Goal: Information Seeking & Learning: Learn about a topic

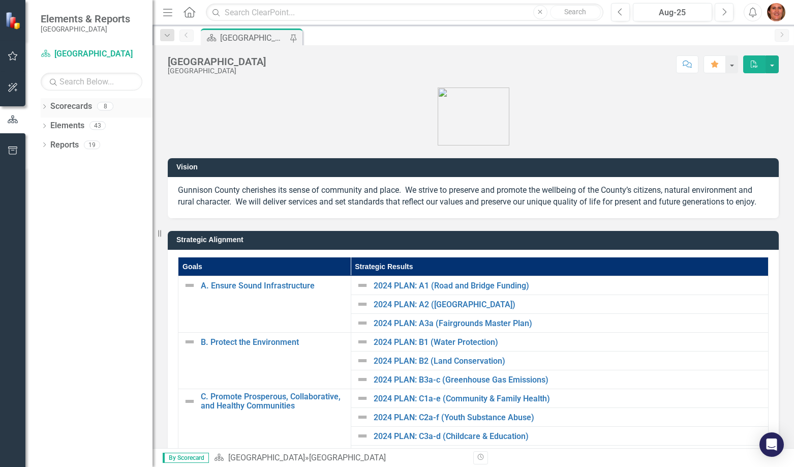
click at [44, 106] on icon "Dropdown" at bounding box center [44, 108] width 7 height 6
click at [45, 108] on icon "Dropdown" at bounding box center [43, 105] width 6 height 7
click at [45, 108] on icon "Dropdown" at bounding box center [44, 108] width 7 height 6
click at [49, 123] on icon at bounding box center [50, 125] width 3 height 5
click at [61, 145] on icon at bounding box center [60, 144] width 3 height 5
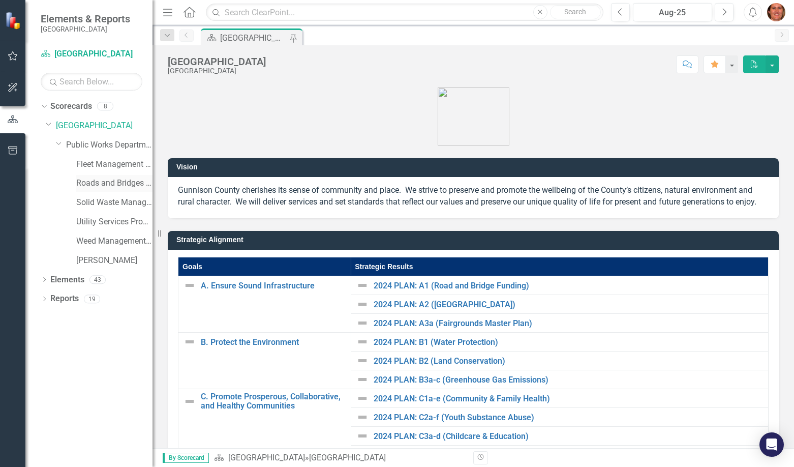
click at [98, 186] on link "Roads and Bridges Program" at bounding box center [114, 183] width 76 height 12
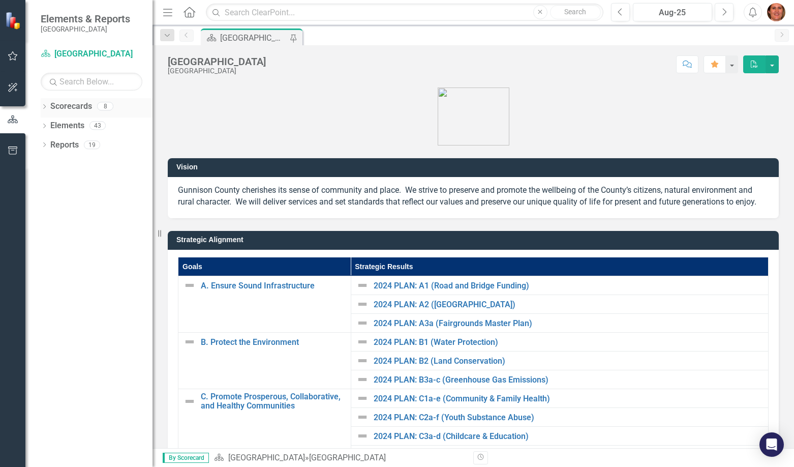
click at [45, 106] on icon at bounding box center [44, 106] width 3 height 5
click at [51, 124] on icon "Dropdown" at bounding box center [50, 125] width 8 height 6
click at [61, 145] on icon "Dropdown" at bounding box center [60, 144] width 8 height 6
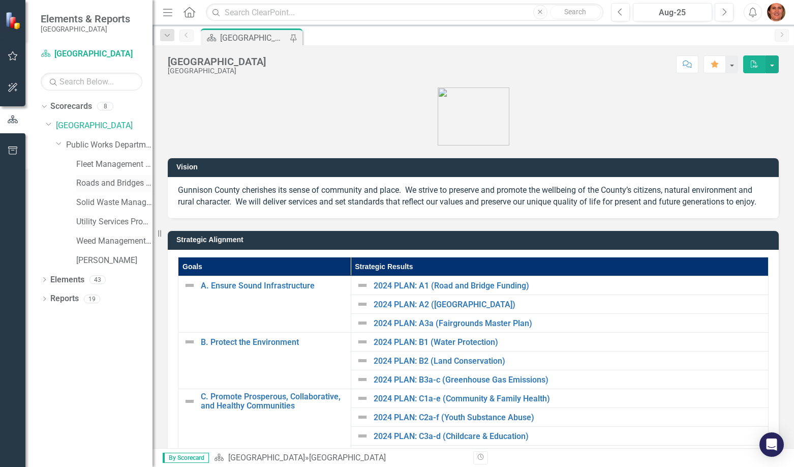
click at [101, 184] on link "Roads and Bridges Program" at bounding box center [114, 183] width 76 height 12
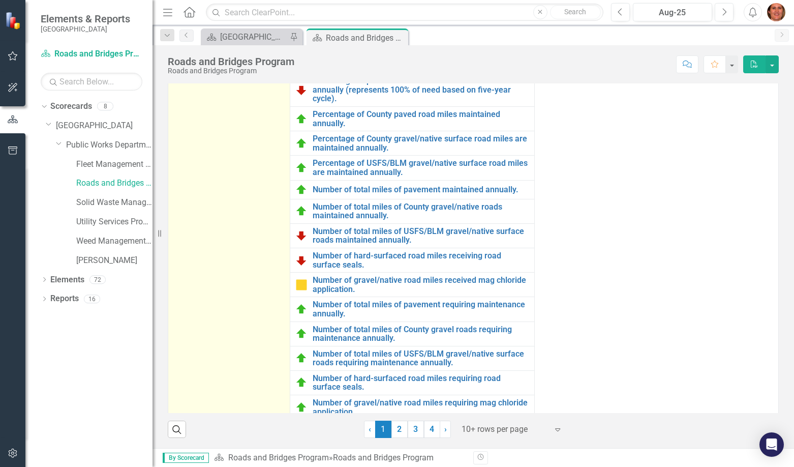
scroll to position [307, 0]
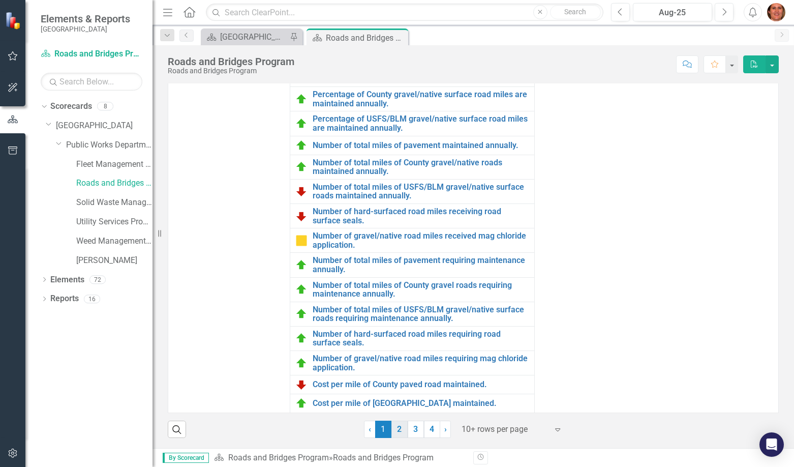
click at [393, 428] on link "2" at bounding box center [400, 429] width 16 height 17
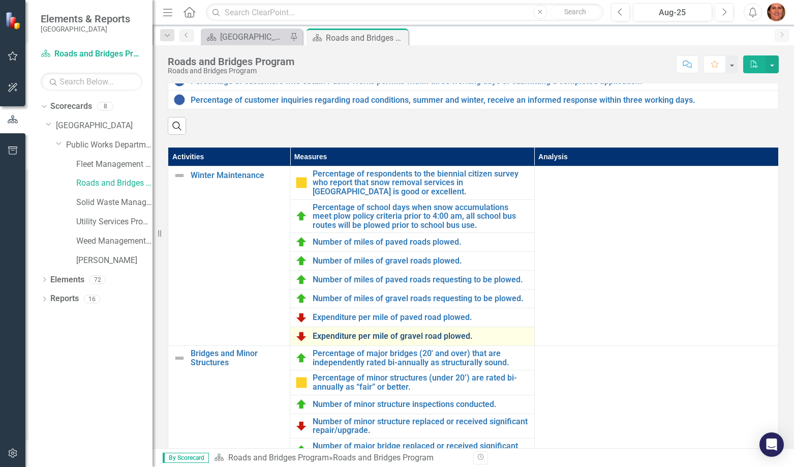
scroll to position [272, 0]
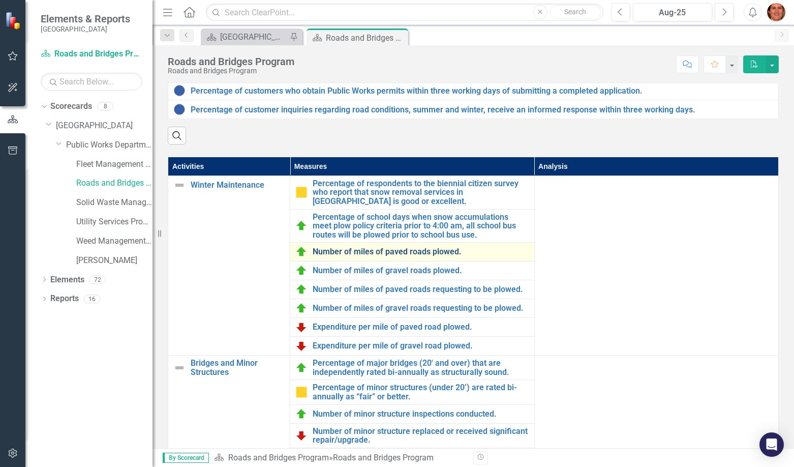
click at [376, 256] on link "Number of miles of paved roads plowed." at bounding box center [421, 251] width 216 height 9
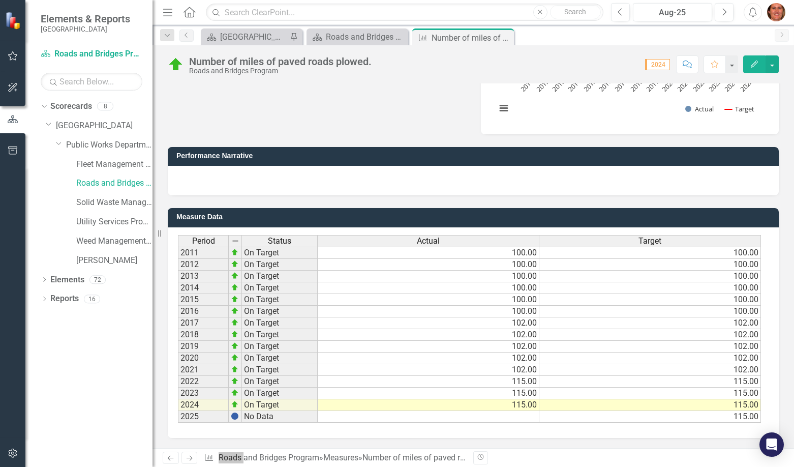
scroll to position [200, 0]
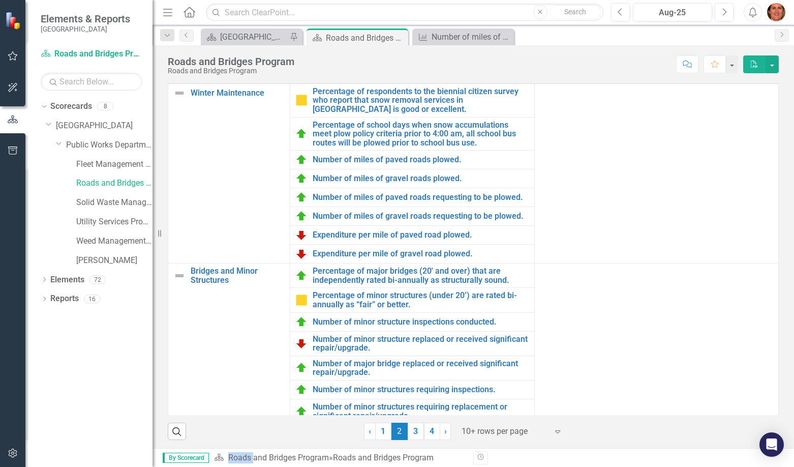
scroll to position [373, 0]
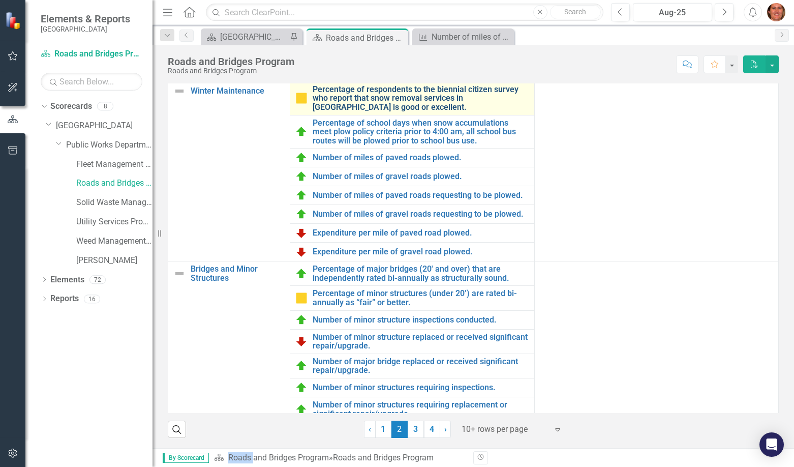
click at [368, 95] on link "Percentage of respondents to the biennial citizen survey who report that snow r…" at bounding box center [421, 98] width 216 height 27
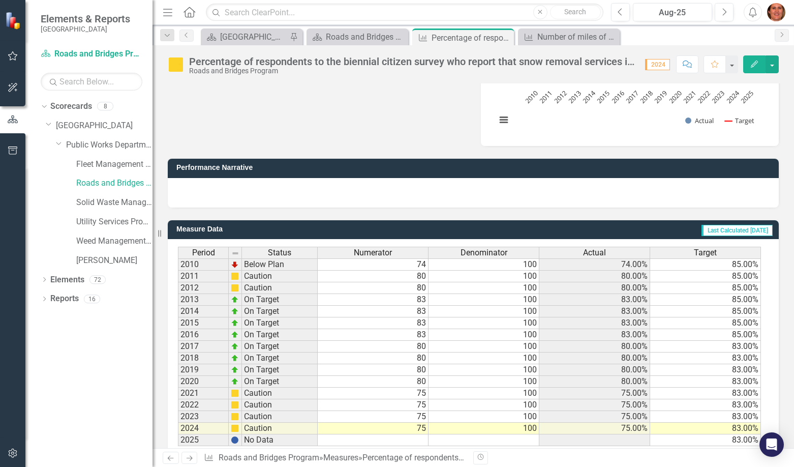
scroll to position [219, 0]
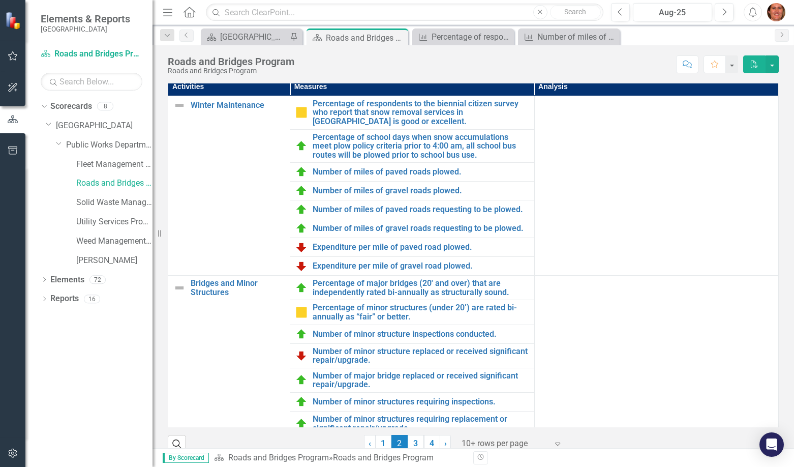
scroll to position [356, 0]
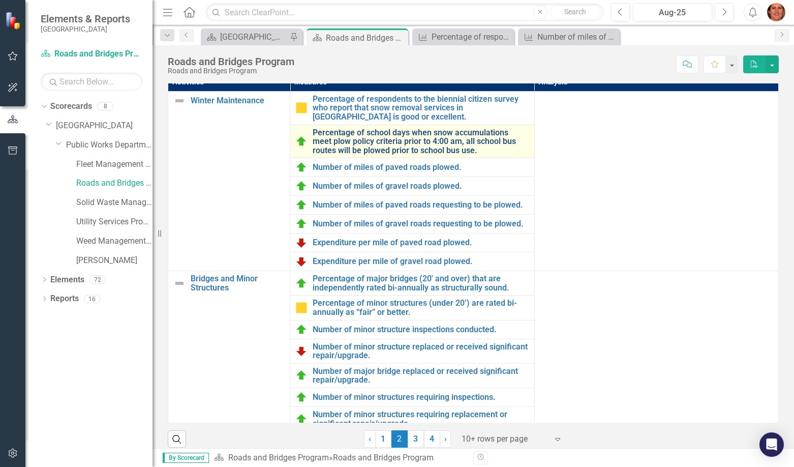
click at [351, 154] on link "Percentage of school days when snow accumulations meet plow policy criteria pri…" at bounding box center [421, 141] width 216 height 27
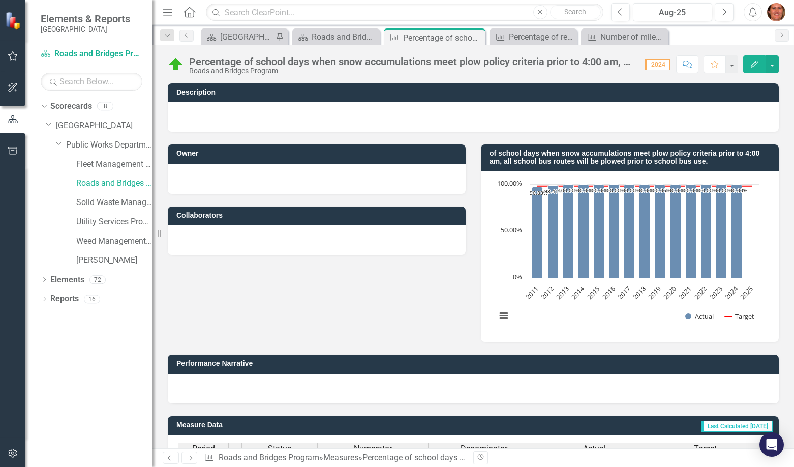
scroll to position [207, 0]
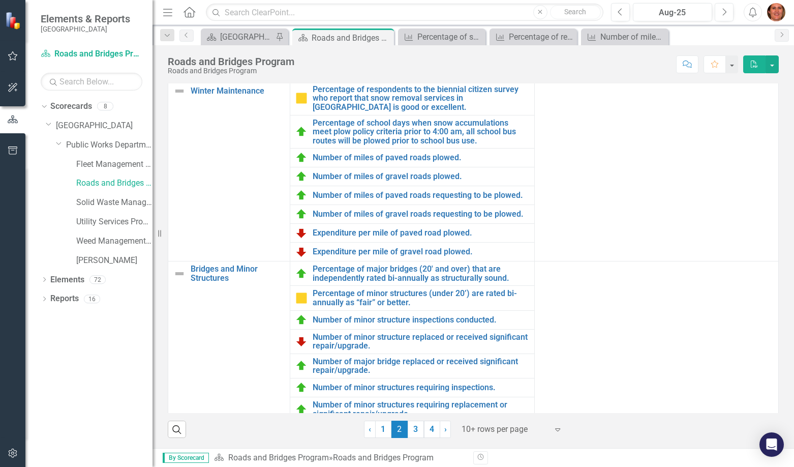
scroll to position [373, 0]
click at [362, 157] on link "Number of miles of paved roads plowed." at bounding box center [421, 157] width 216 height 9
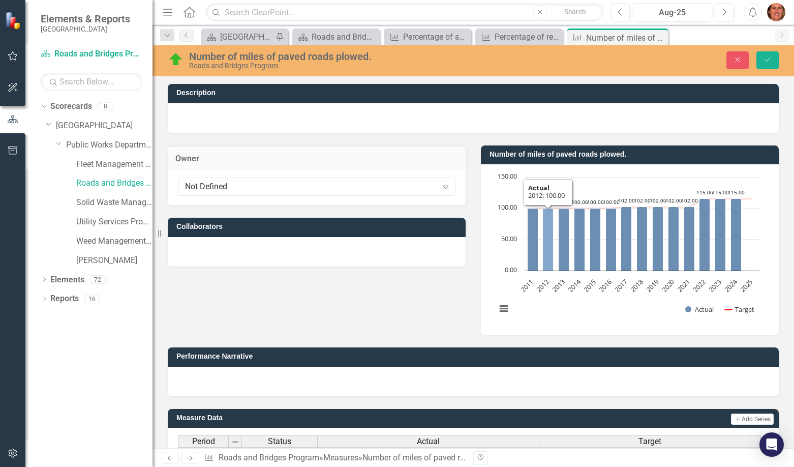
scroll to position [200, 0]
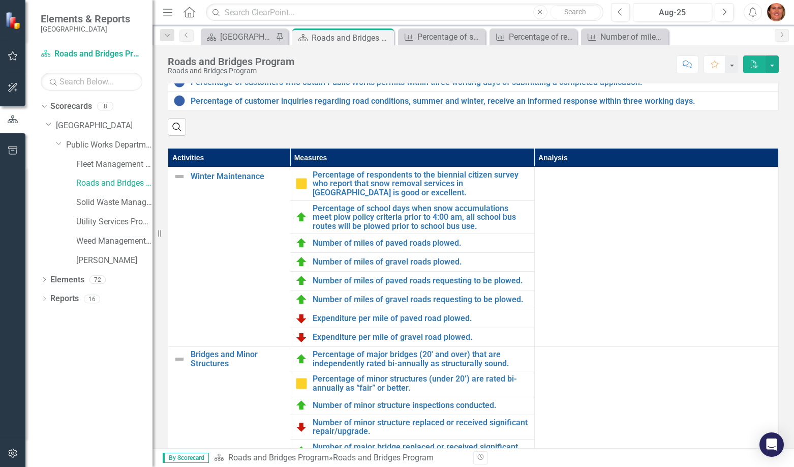
scroll to position [305, 0]
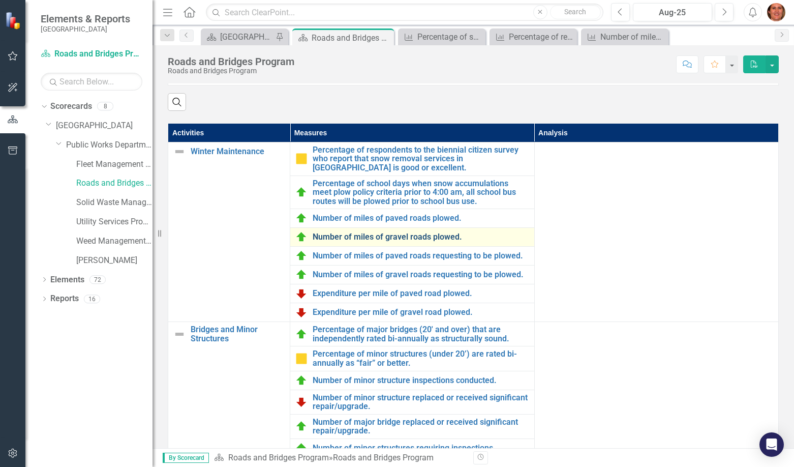
click at [384, 242] on link "Number of miles of gravel roads plowed." at bounding box center [421, 236] width 216 height 9
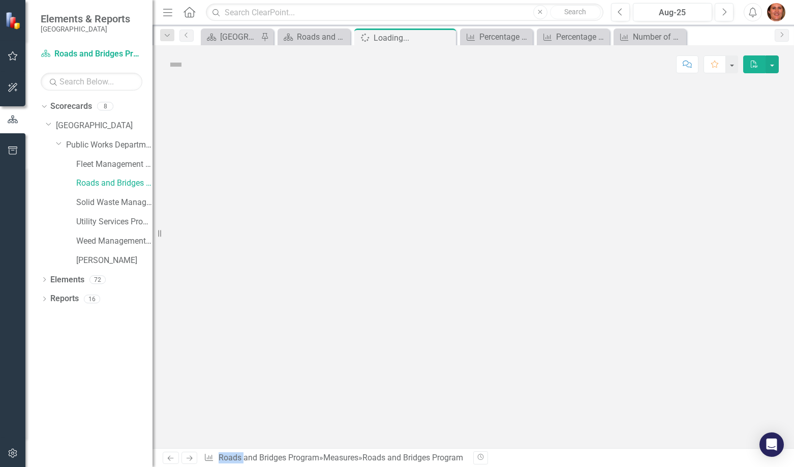
click at [384, 246] on div at bounding box center [474, 265] width 642 height 365
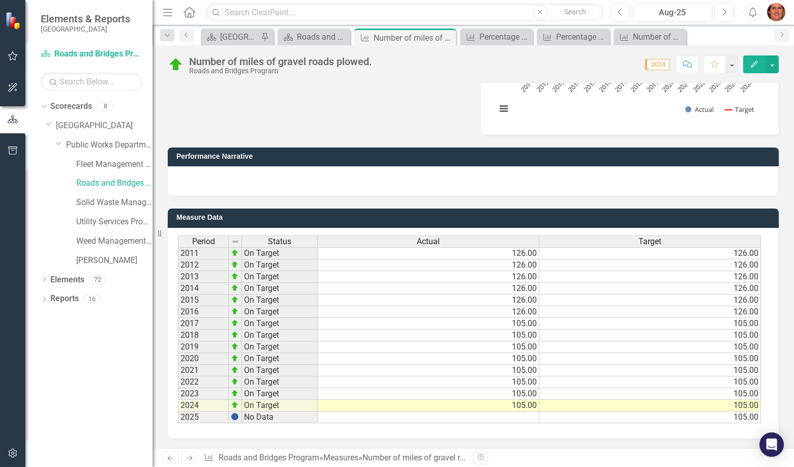
scroll to position [200, 0]
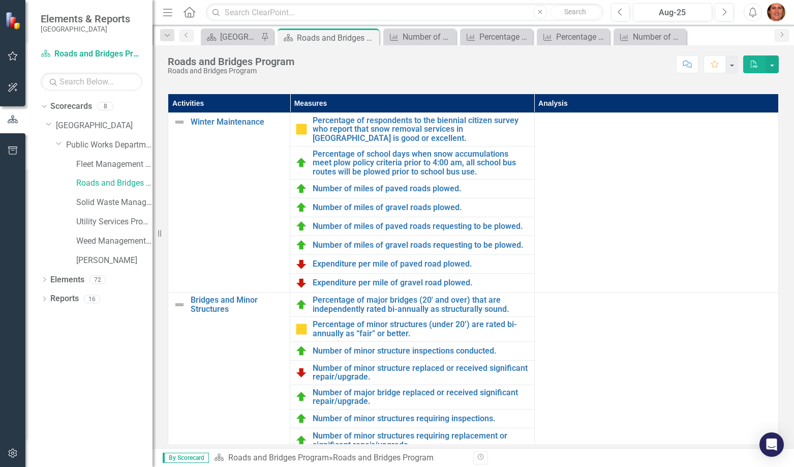
scroll to position [373, 0]
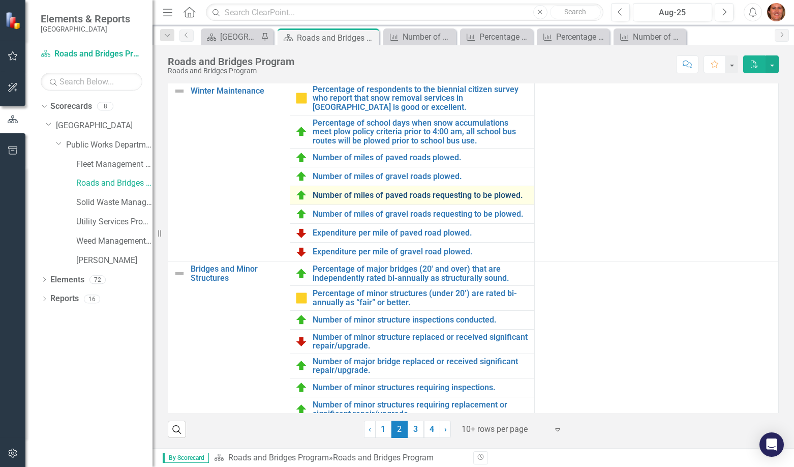
click at [373, 196] on link "Number of miles of paved roads requesting to be plowed." at bounding box center [421, 195] width 216 height 9
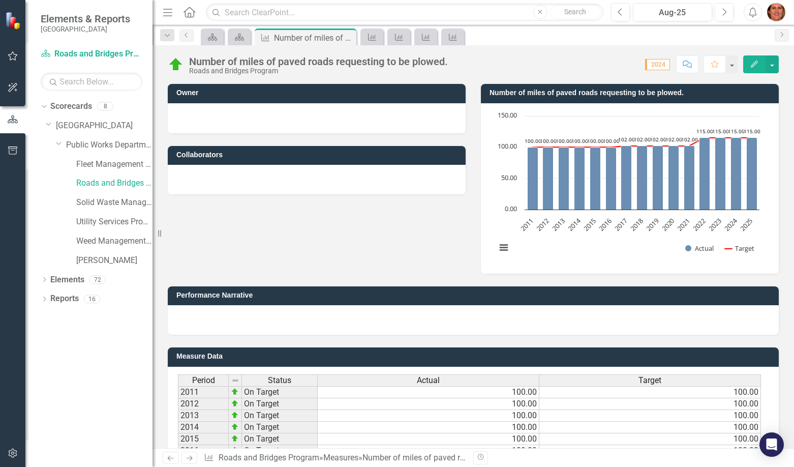
scroll to position [200, 0]
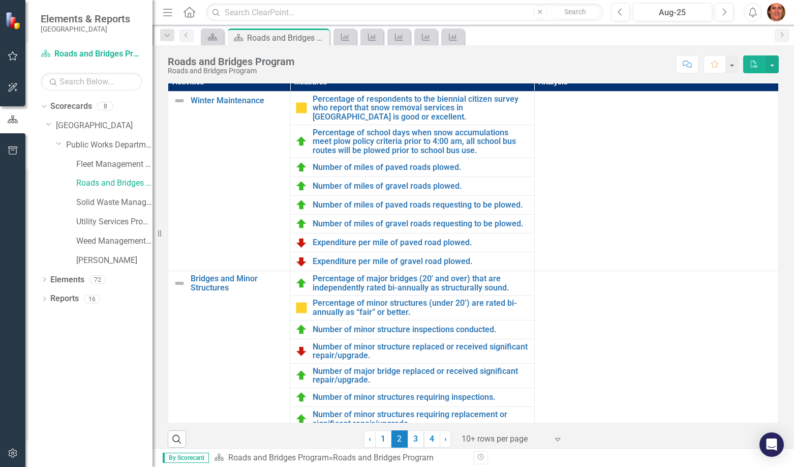
scroll to position [373, 0]
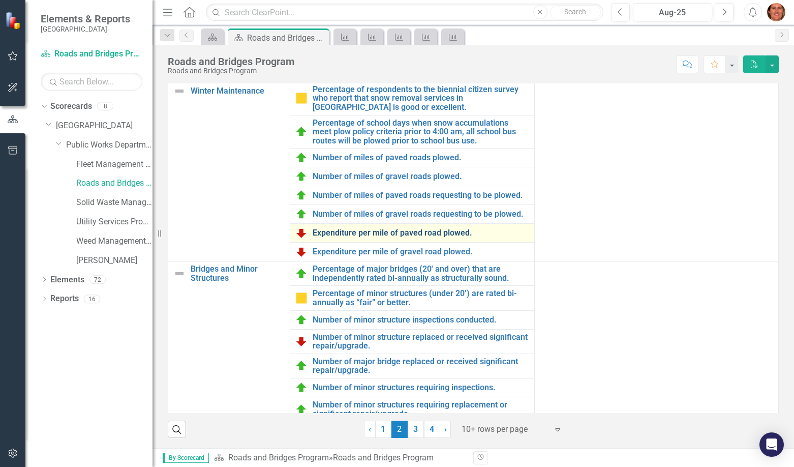
click at [354, 233] on link "Expenditure per mile of paved road plowed." at bounding box center [421, 232] width 216 height 9
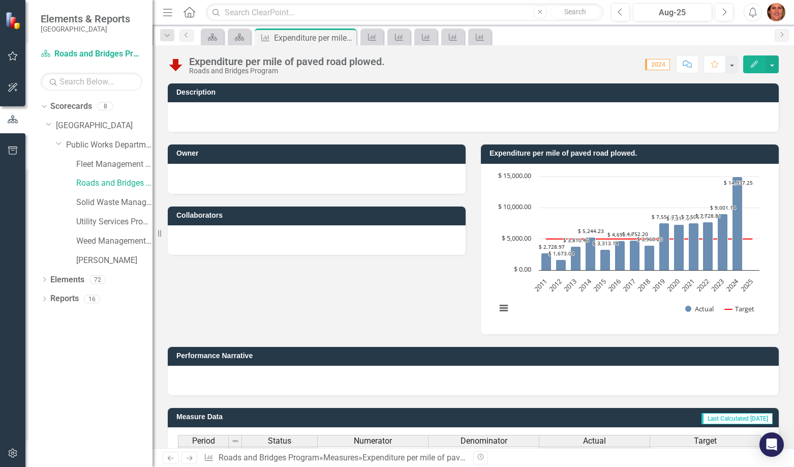
scroll to position [200, 0]
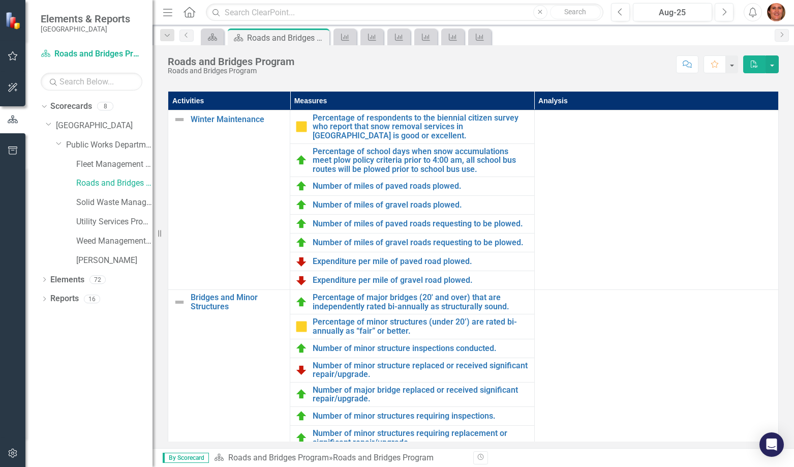
scroll to position [373, 0]
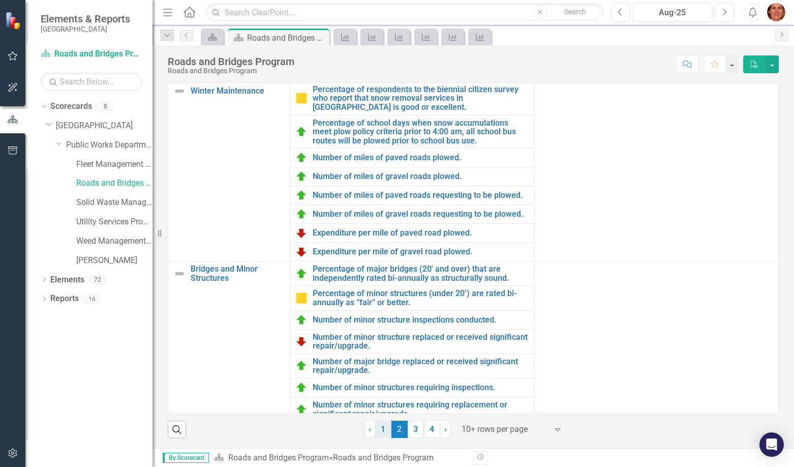
click at [377, 426] on link "1" at bounding box center [383, 429] width 16 height 17
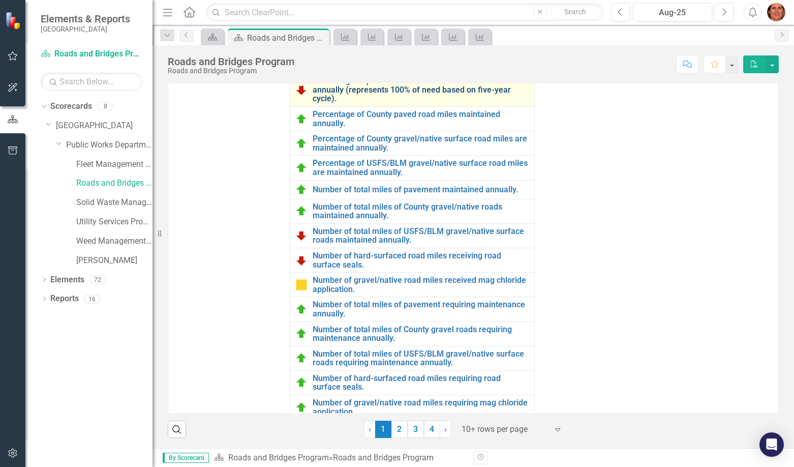
scroll to position [307, 0]
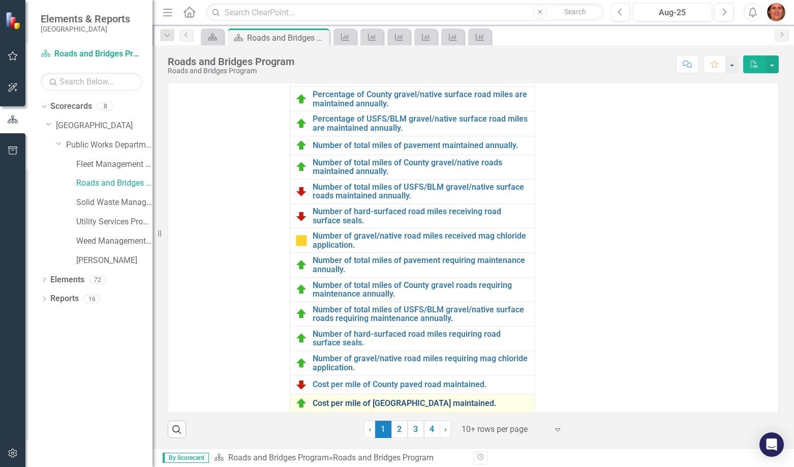
click at [366, 401] on link "Cost per mile of [GEOGRAPHIC_DATA] maintained." at bounding box center [421, 403] width 216 height 9
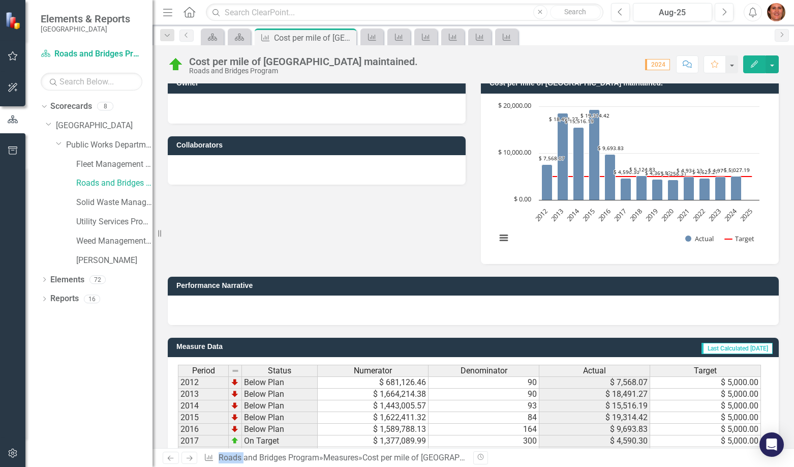
scroll to position [188, 0]
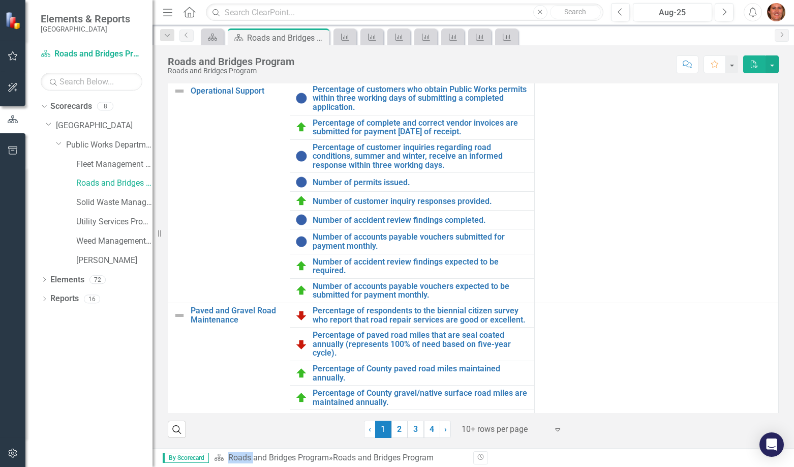
scroll to position [373, 0]
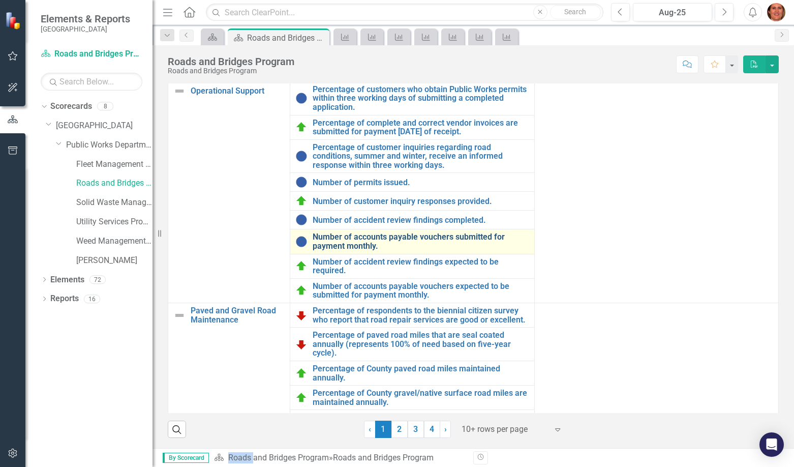
click at [354, 239] on link "Number of accounts payable vouchers submitted for payment monthly." at bounding box center [421, 241] width 216 height 18
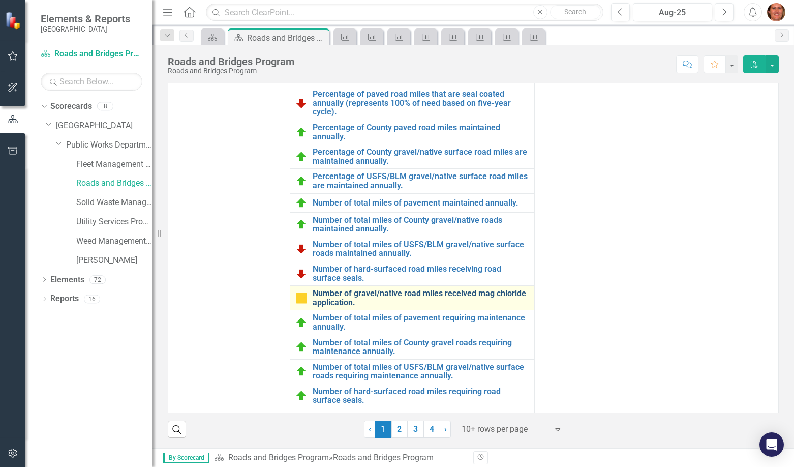
scroll to position [307, 0]
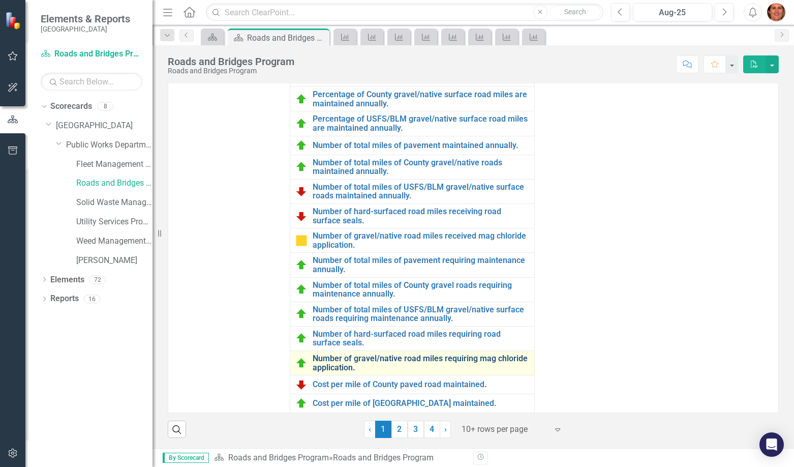
click at [335, 360] on link "Number of gravel/native road miles requiring mag chloride application." at bounding box center [421, 363] width 216 height 18
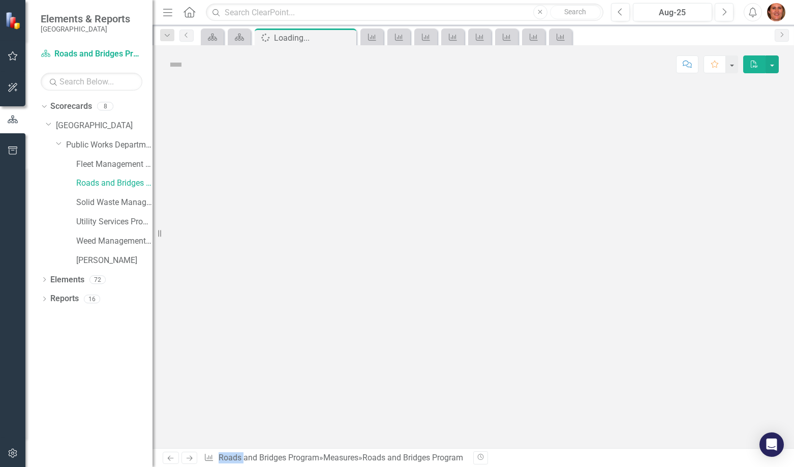
click at [335, 360] on div at bounding box center [474, 265] width 642 height 365
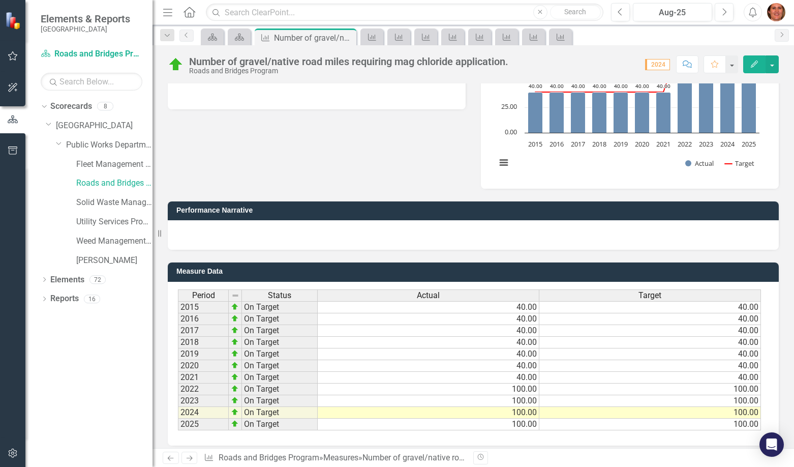
scroll to position [153, 0]
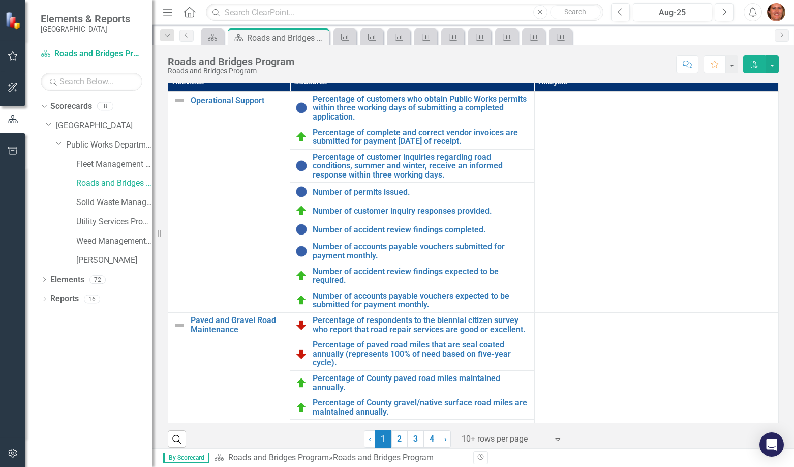
scroll to position [373, 0]
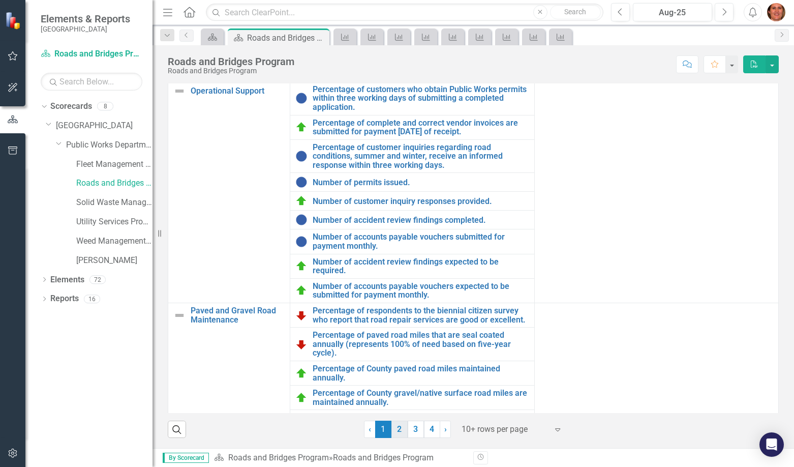
click at [399, 432] on link "2" at bounding box center [400, 429] width 16 height 17
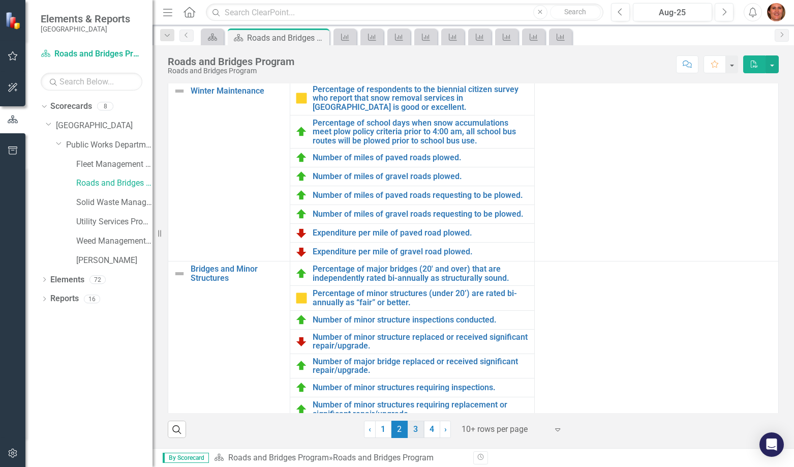
click at [412, 430] on link "3" at bounding box center [416, 429] width 16 height 17
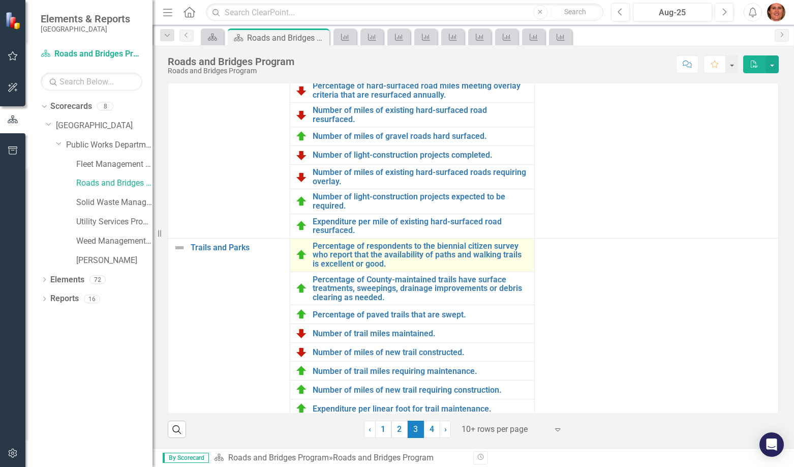
scroll to position [52, 0]
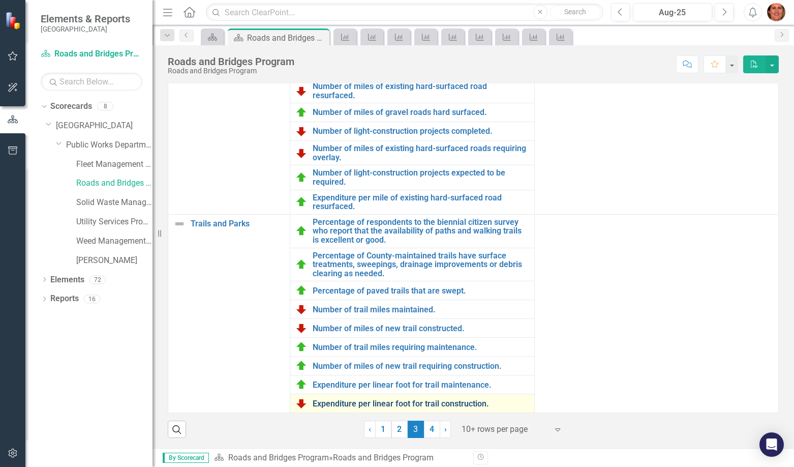
click at [387, 404] on link "Expenditure per linear foot for trail construction." at bounding box center [421, 403] width 216 height 9
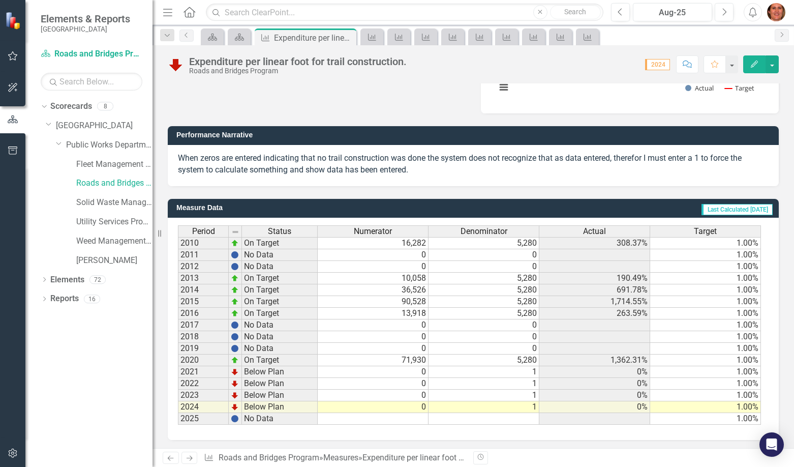
scroll to position [223, 0]
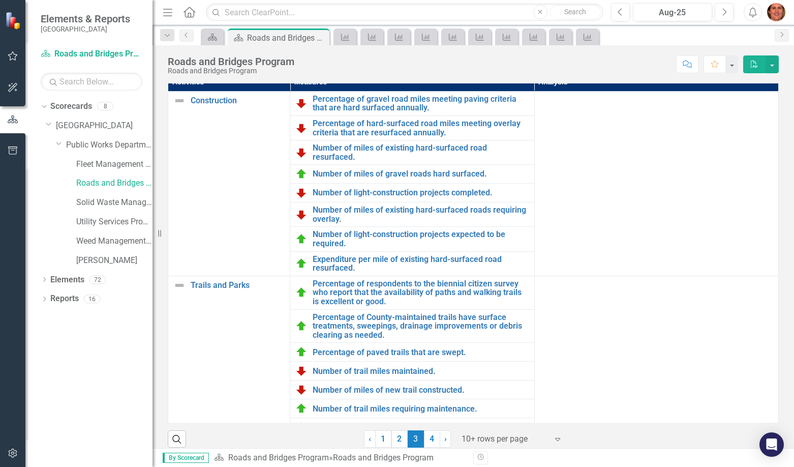
scroll to position [60, 0]
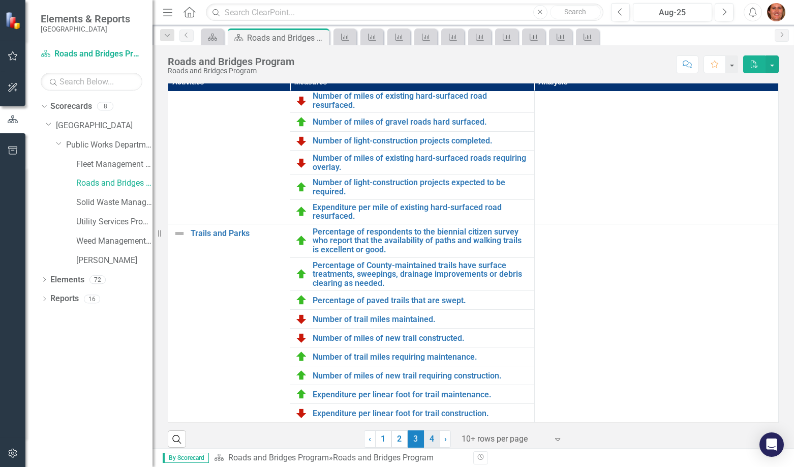
click at [431, 442] on link "4" at bounding box center [432, 438] width 16 height 17
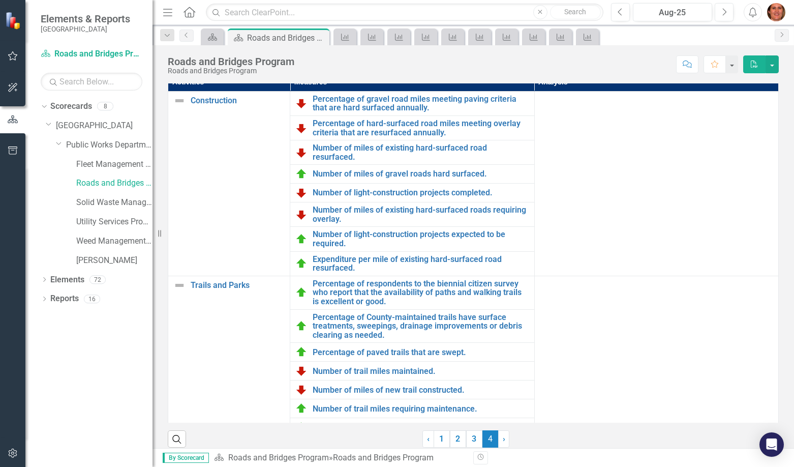
scroll to position [348, 0]
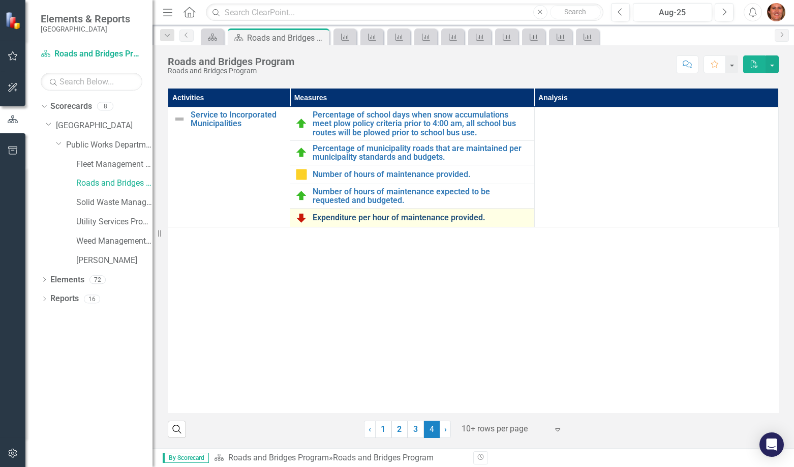
click at [375, 216] on link "Expenditure per hour of maintenance provided." at bounding box center [421, 217] width 216 height 9
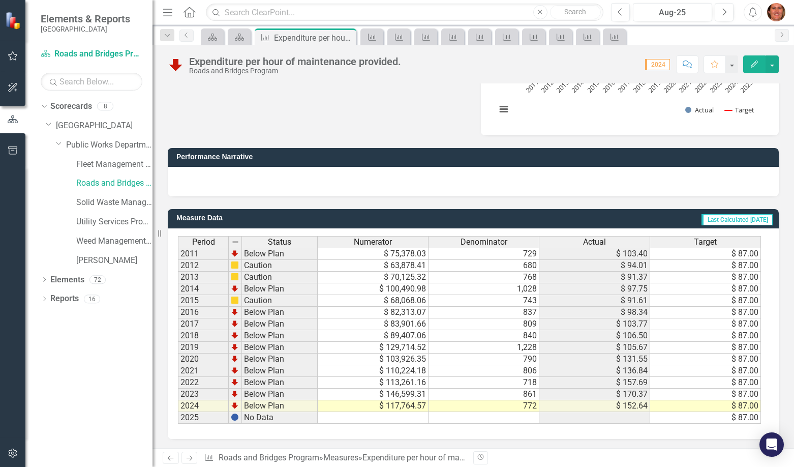
scroll to position [200, 0]
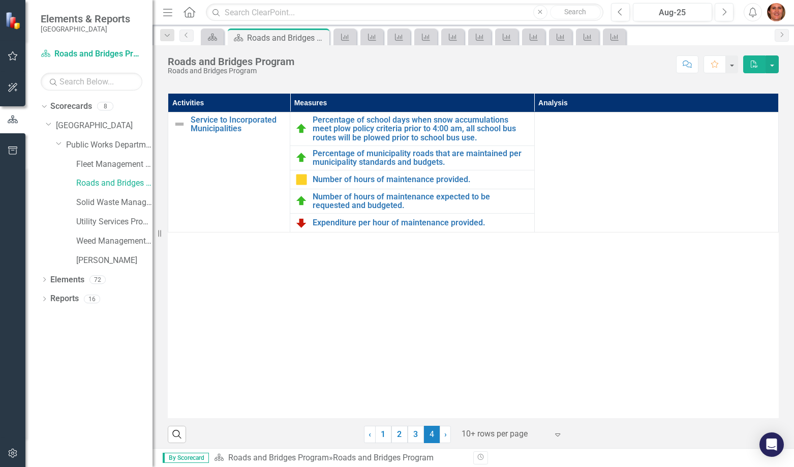
scroll to position [348, 0]
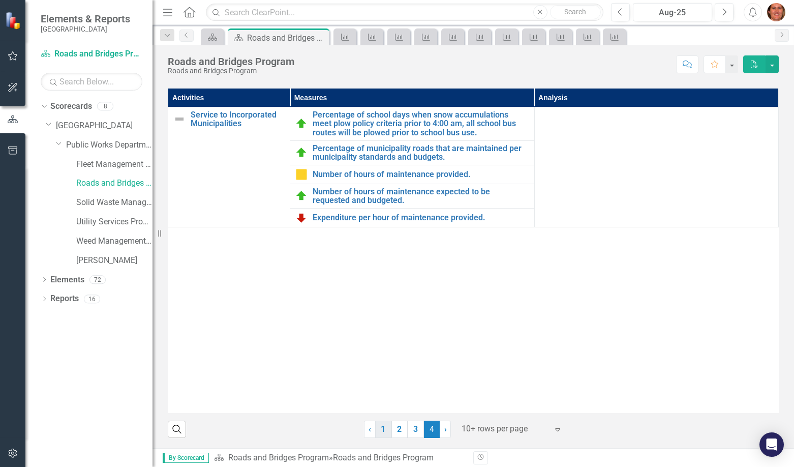
click at [382, 427] on link "1" at bounding box center [383, 429] width 16 height 17
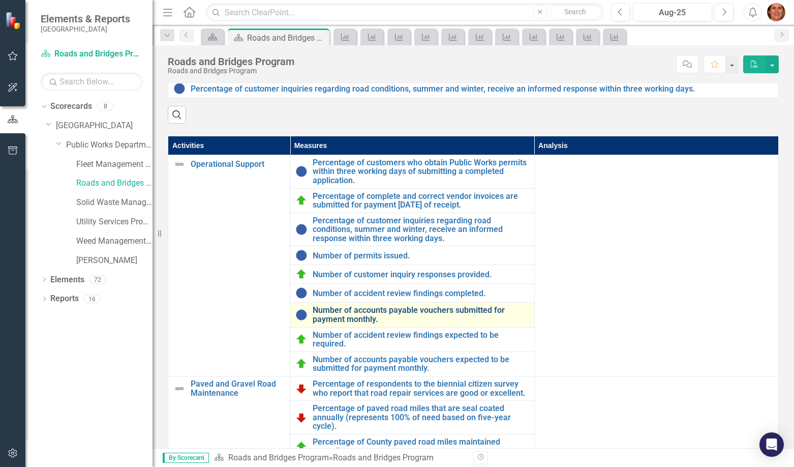
scroll to position [297, 0]
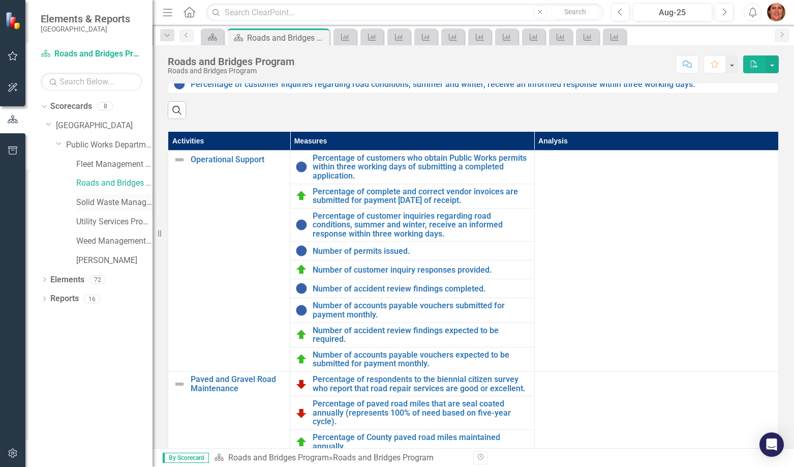
click at [112, 201] on link "Solid Waste Management Program" at bounding box center [114, 203] width 76 height 12
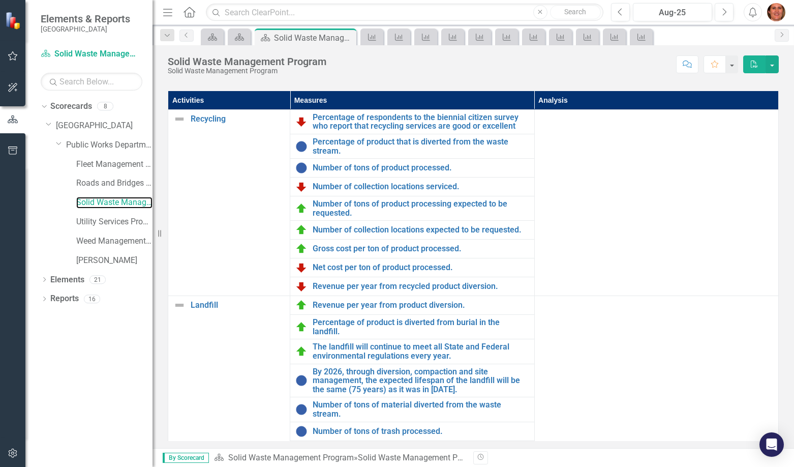
scroll to position [205, 0]
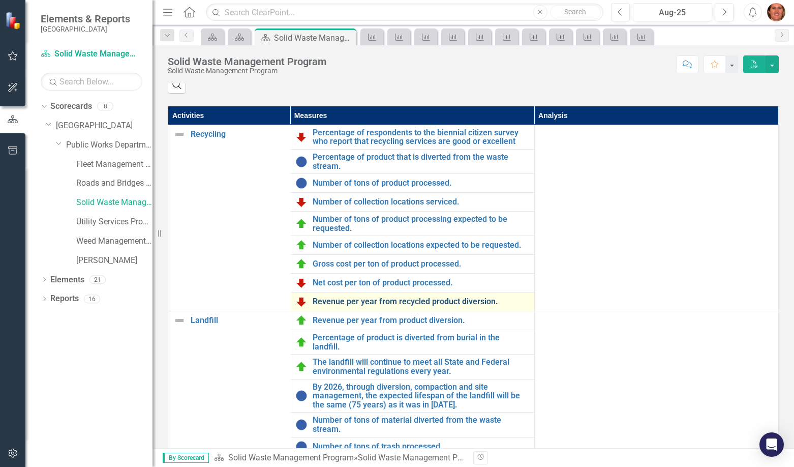
click at [346, 306] on link "Revenue per year from recycled product diversion." at bounding box center [421, 301] width 216 height 9
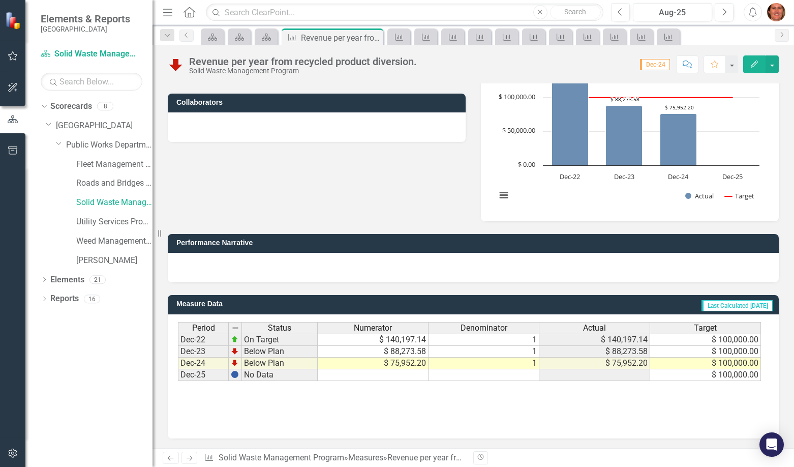
scroll to position [113, 0]
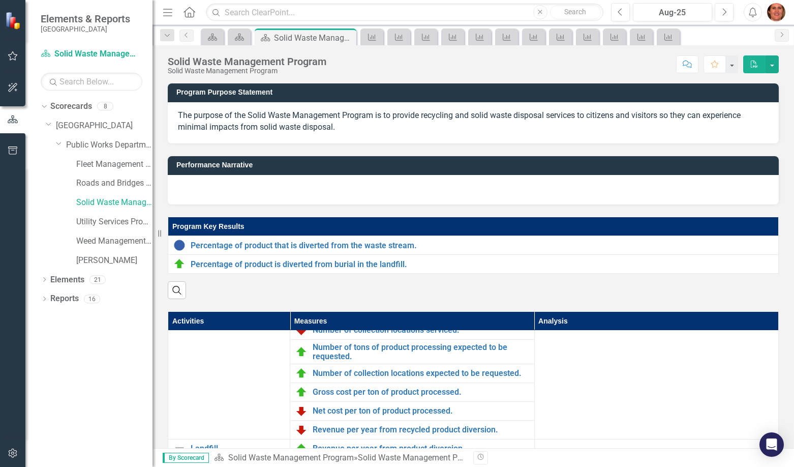
scroll to position [80, 0]
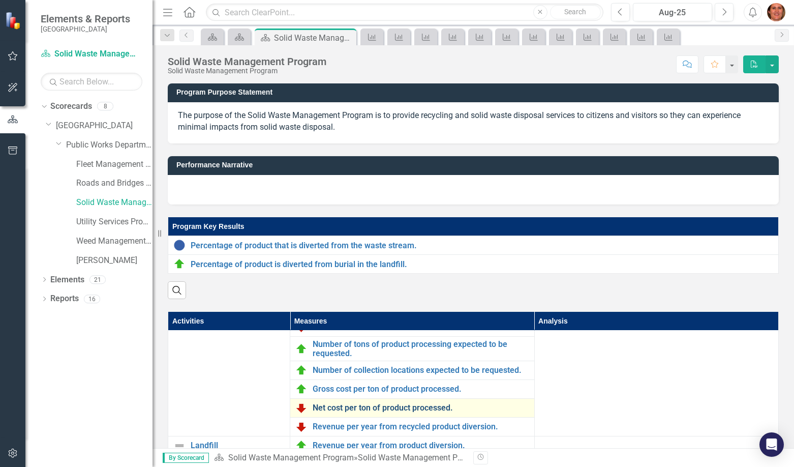
click at [373, 412] on link "Net cost per ton of product processed." at bounding box center [421, 407] width 216 height 9
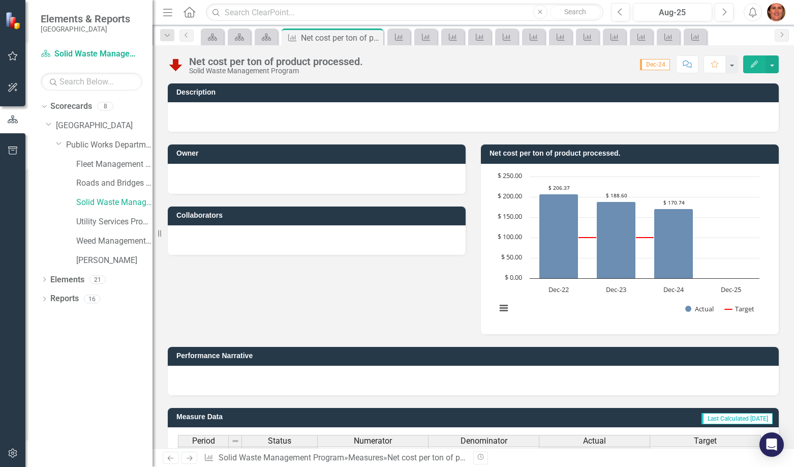
scroll to position [113, 0]
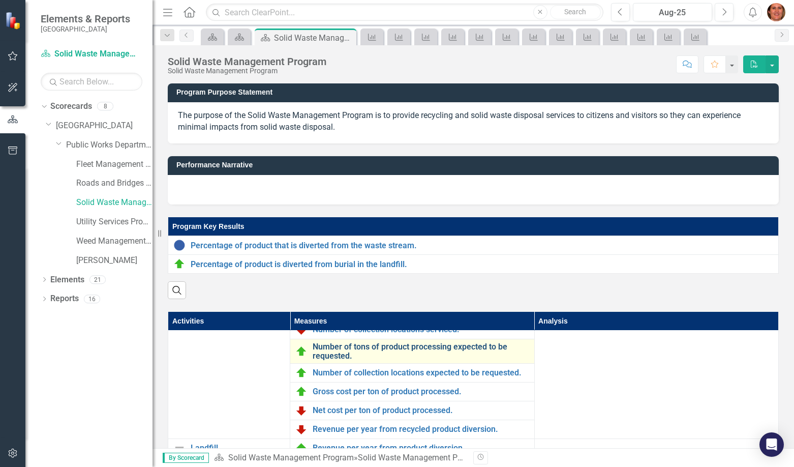
scroll to position [80, 0]
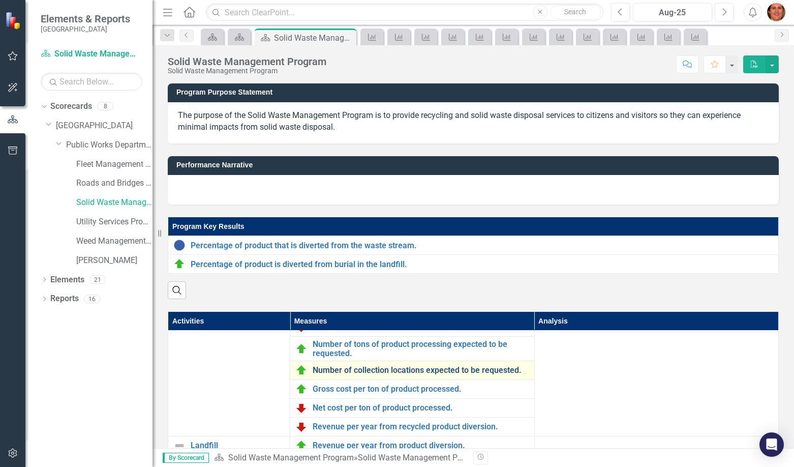
click at [377, 375] on link "Number of collection locations expected to be requested." at bounding box center [421, 370] width 216 height 9
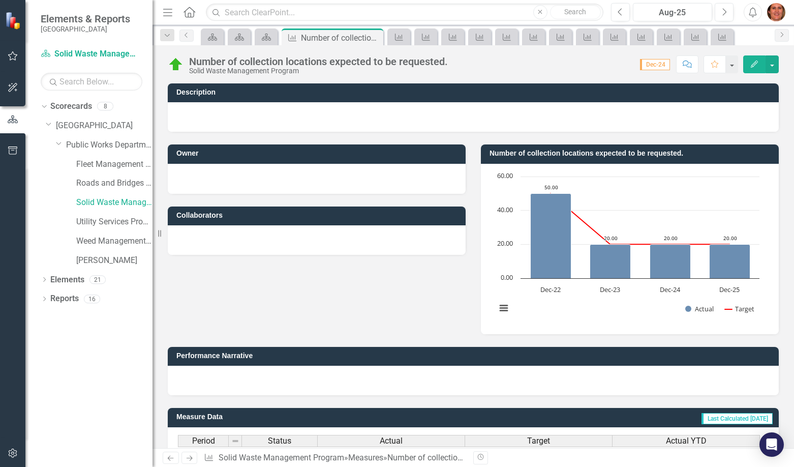
scroll to position [113, 0]
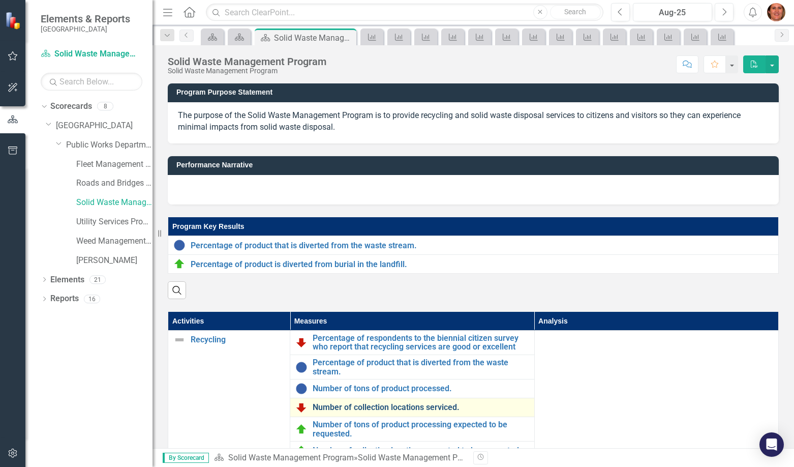
click at [396, 412] on link "Number of collection locations serviced." at bounding box center [421, 407] width 216 height 9
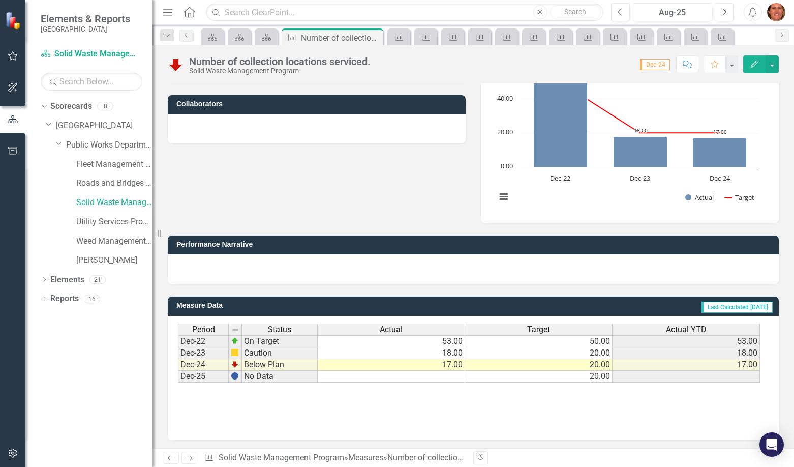
scroll to position [113, 0]
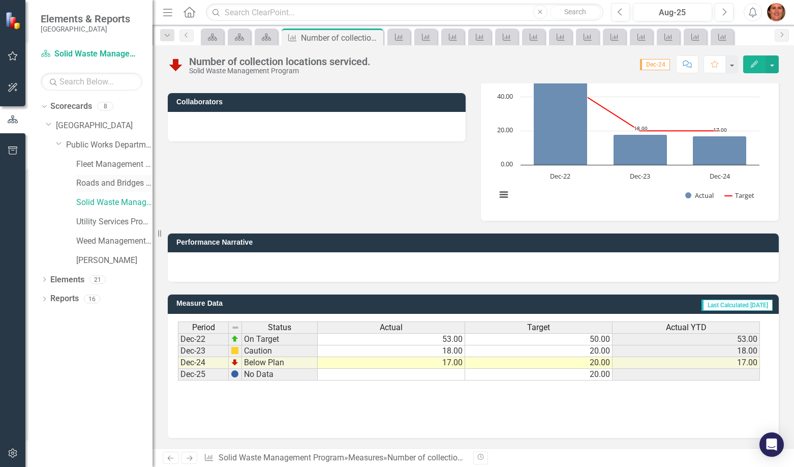
click at [98, 180] on link "Roads and Bridges Program" at bounding box center [114, 183] width 76 height 12
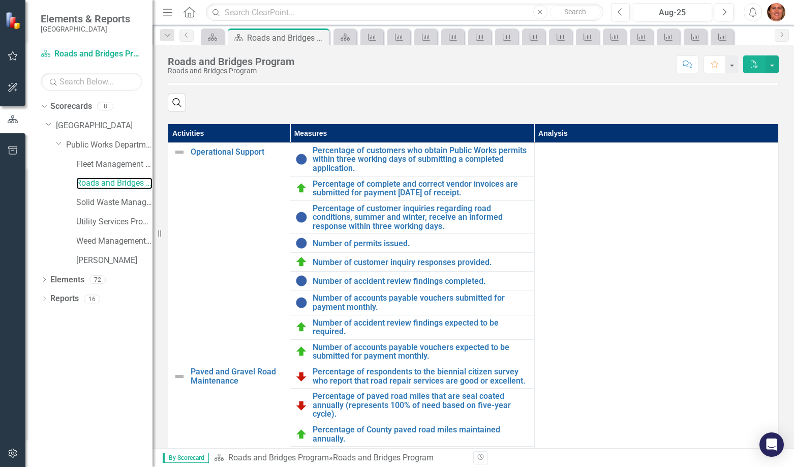
scroll to position [305, 0]
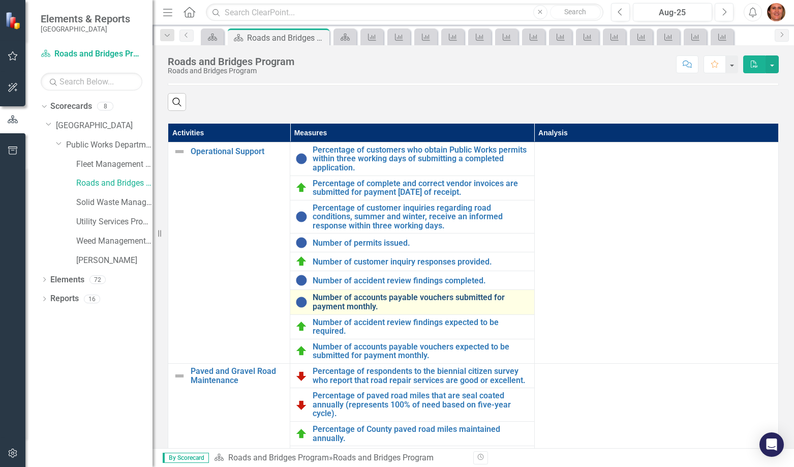
click at [335, 311] on link "Number of accounts payable vouchers submitted for payment monthly." at bounding box center [421, 302] width 216 height 18
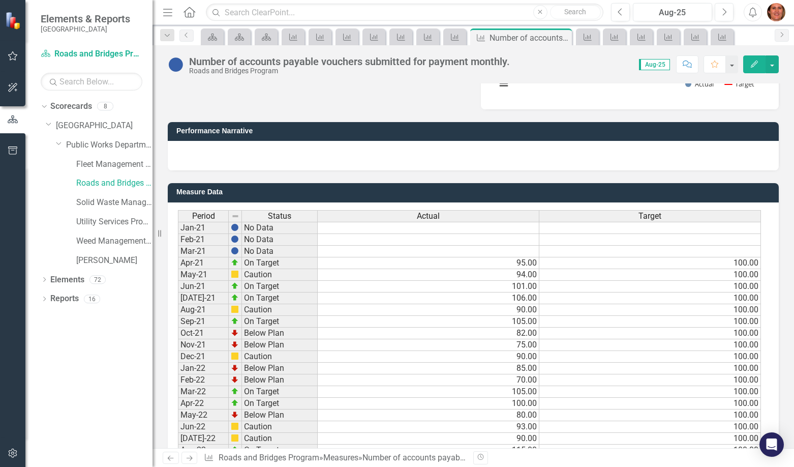
scroll to position [254, 0]
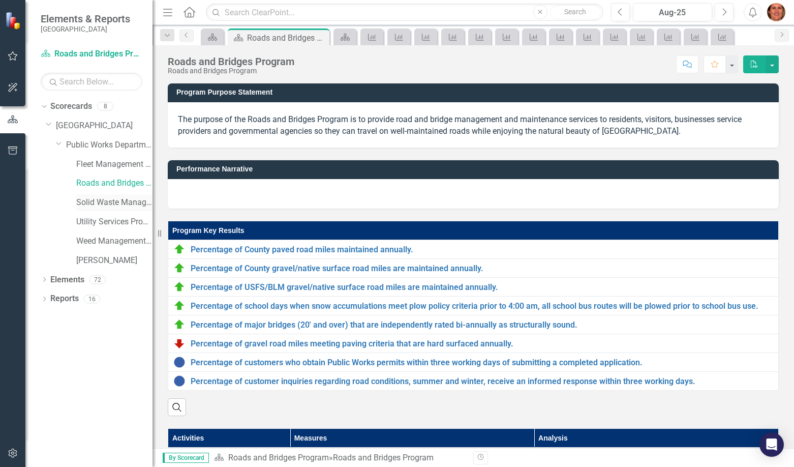
click at [116, 198] on link "Solid Waste Management Program" at bounding box center [114, 203] width 76 height 12
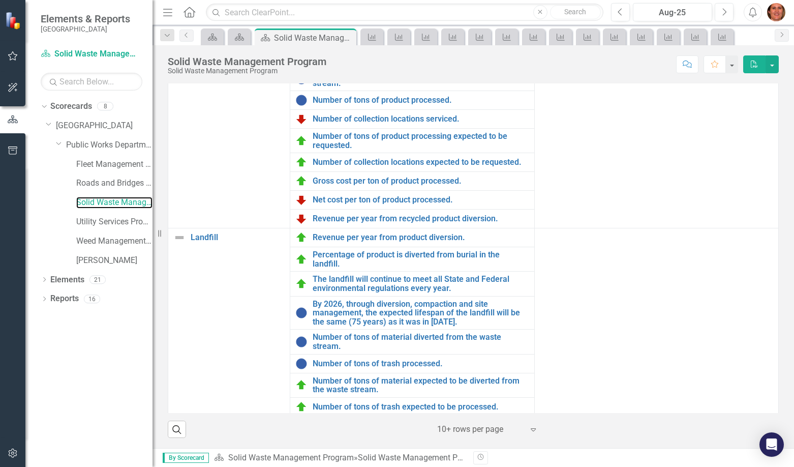
scroll to position [80, 0]
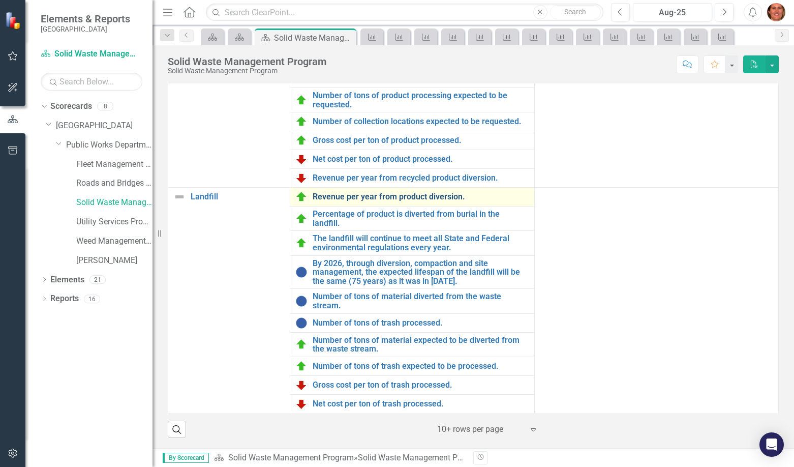
click at [355, 197] on link "Revenue per year from product diversion." at bounding box center [421, 196] width 216 height 9
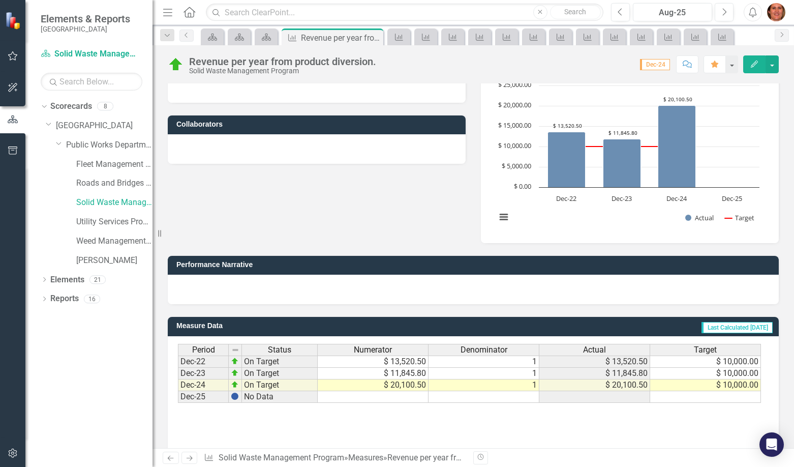
scroll to position [113, 0]
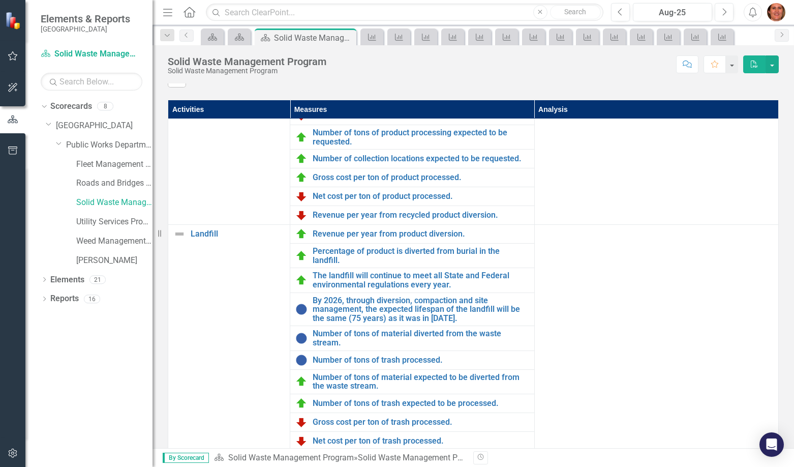
scroll to position [256, 0]
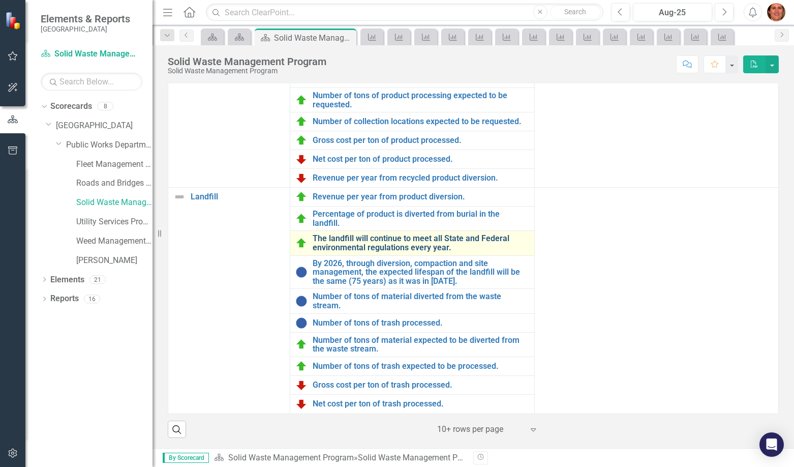
click at [343, 242] on link "The landfill will continue to meet all State and Federal environmental regulati…" at bounding box center [421, 243] width 216 height 18
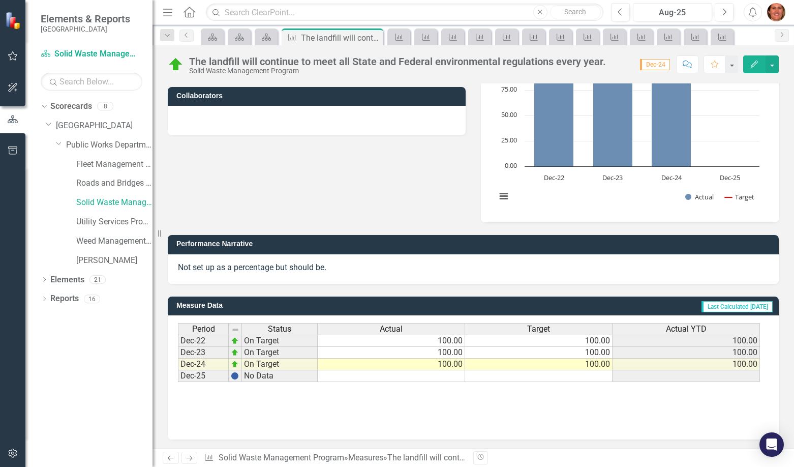
scroll to position [121, 0]
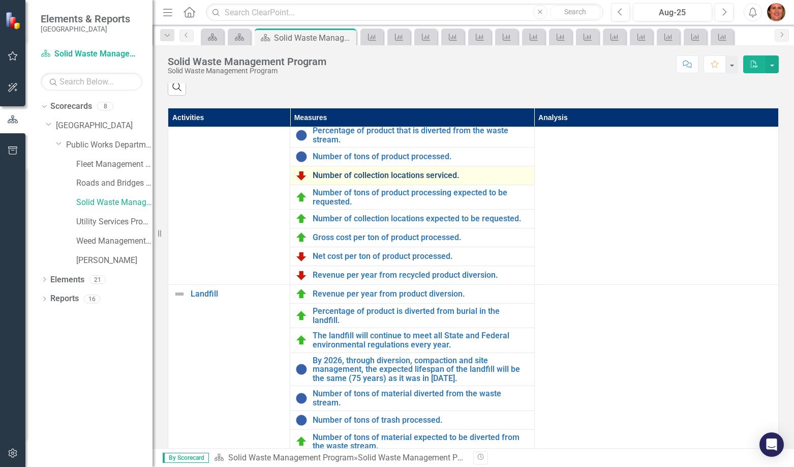
scroll to position [80, 0]
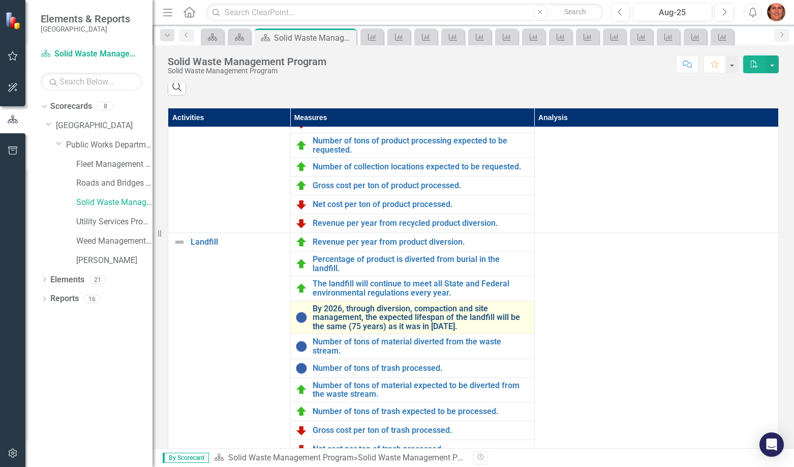
click at [374, 325] on link "By 2026, through diversion, compaction and site management, the expected lifesp…" at bounding box center [421, 317] width 216 height 27
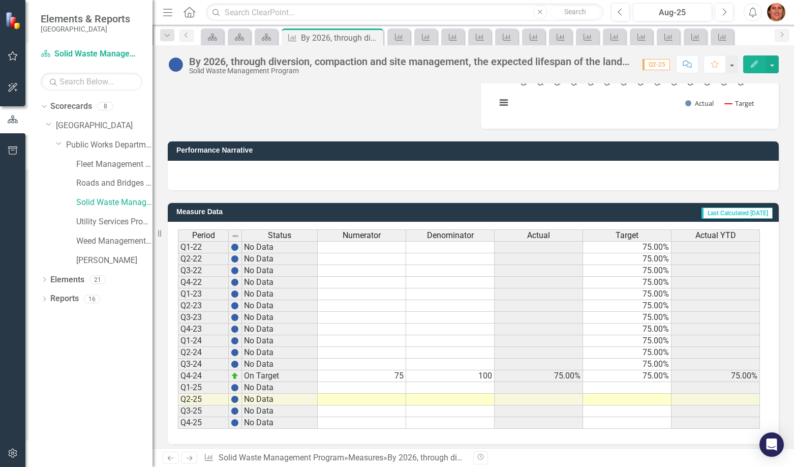
scroll to position [219, 0]
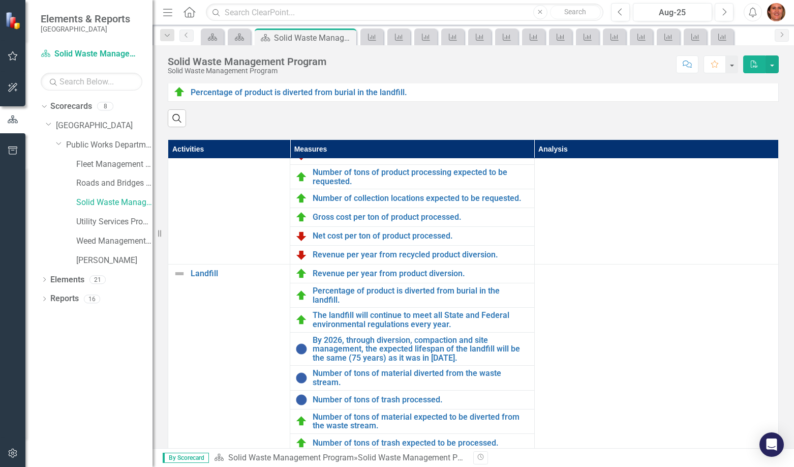
scroll to position [254, 0]
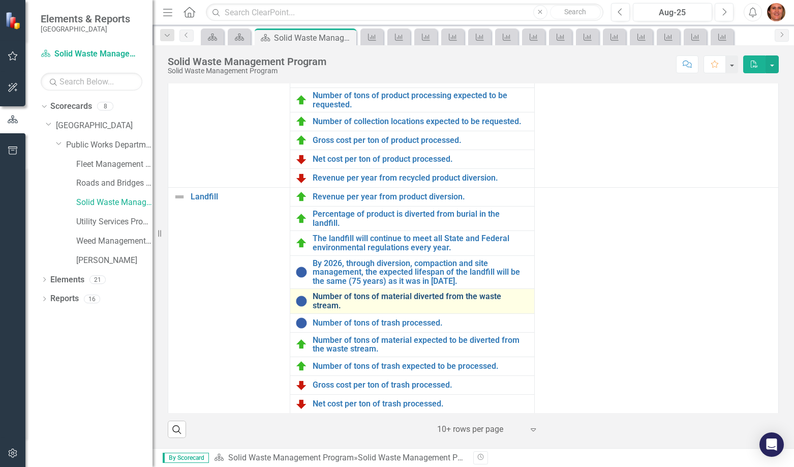
click at [364, 298] on link "Number of tons of material diverted from the waste stream." at bounding box center [421, 301] width 216 height 18
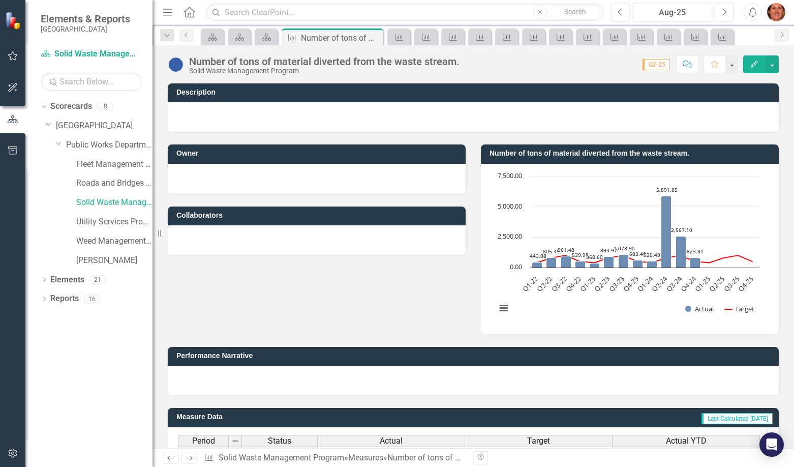
scroll to position [212, 0]
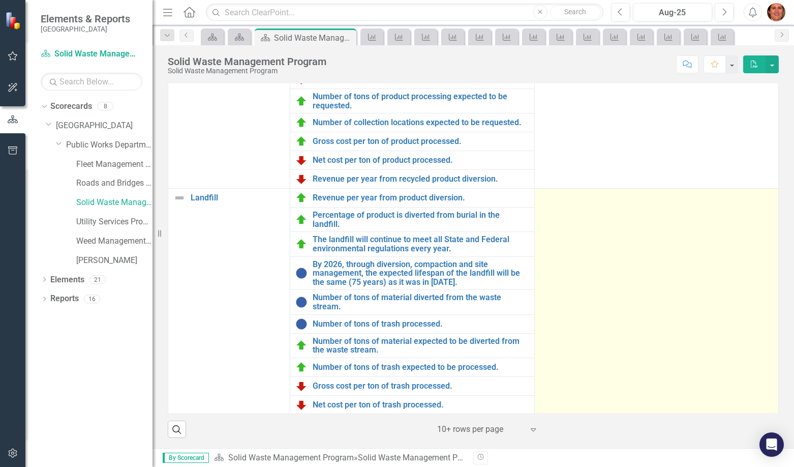
scroll to position [80, 0]
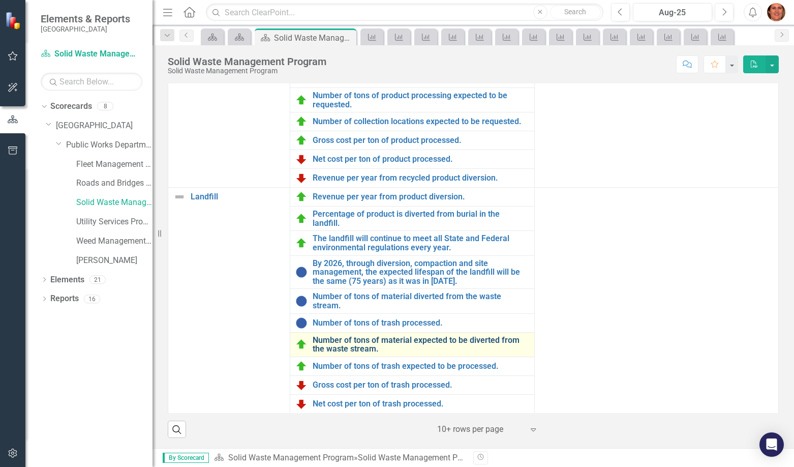
click at [369, 342] on link "Number of tons of material expected to be diverted from the waste stream." at bounding box center [421, 345] width 216 height 18
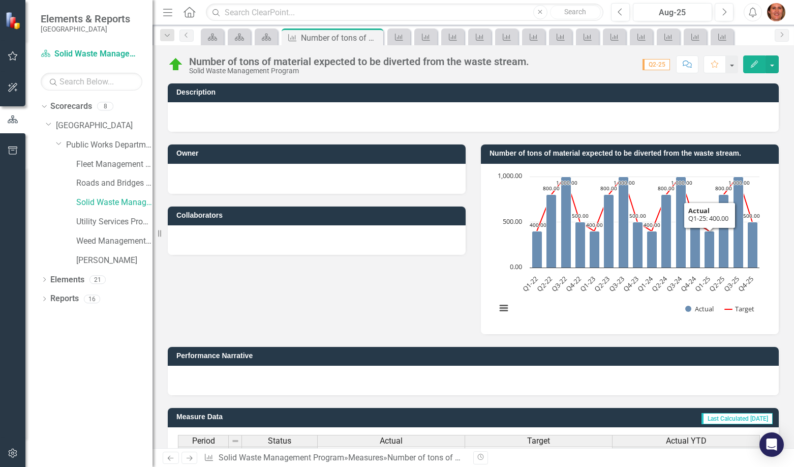
scroll to position [212, 0]
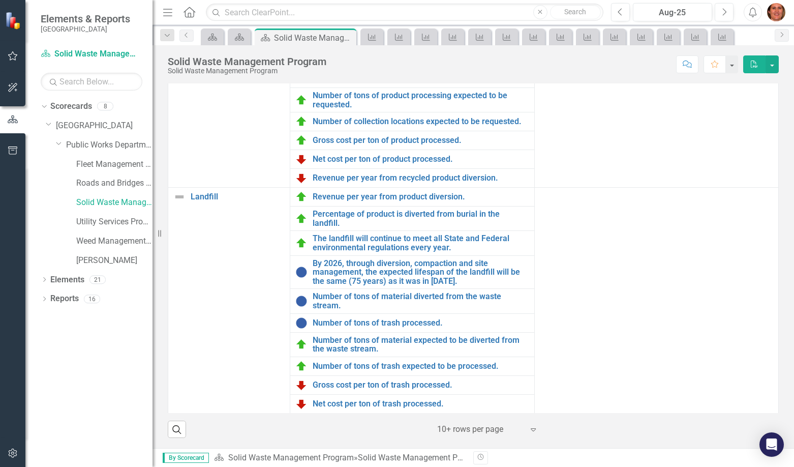
scroll to position [256, 0]
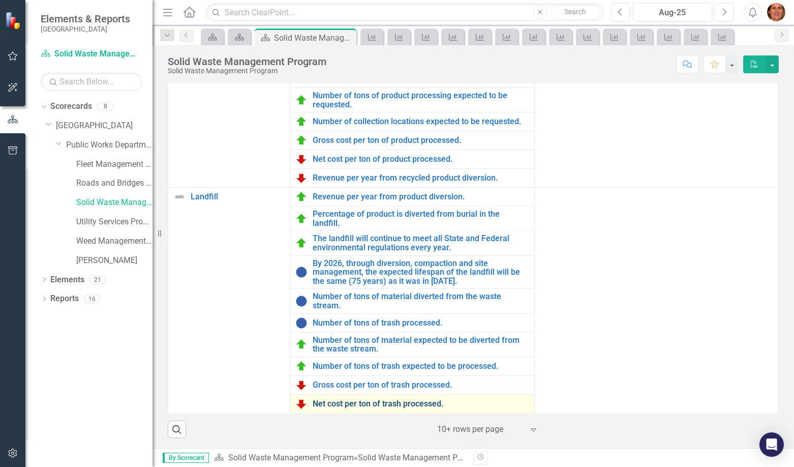
click at [349, 404] on link "Net cost per ton of trash processed." at bounding box center [421, 403] width 216 height 9
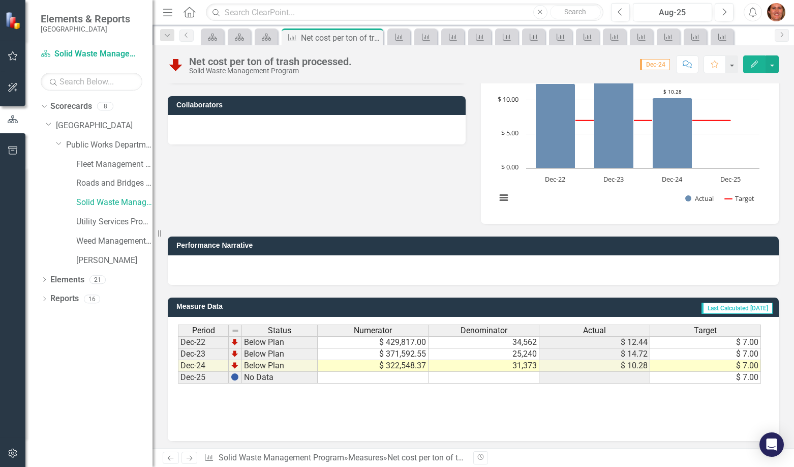
scroll to position [113, 0]
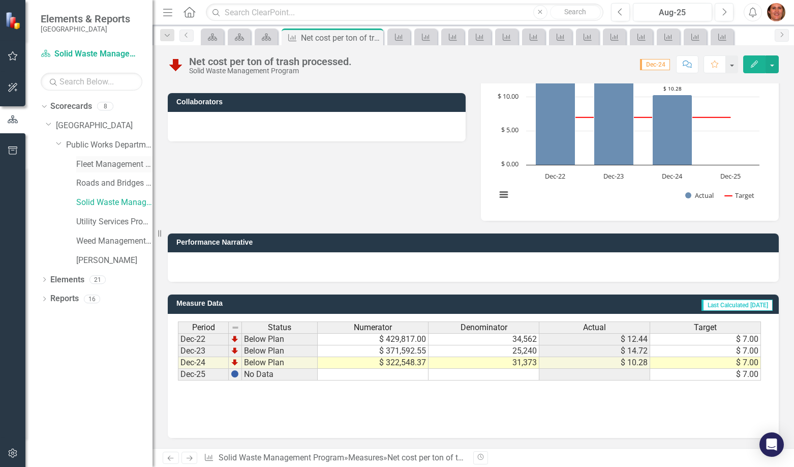
click at [112, 162] on link "Fleet Management Program" at bounding box center [114, 165] width 76 height 12
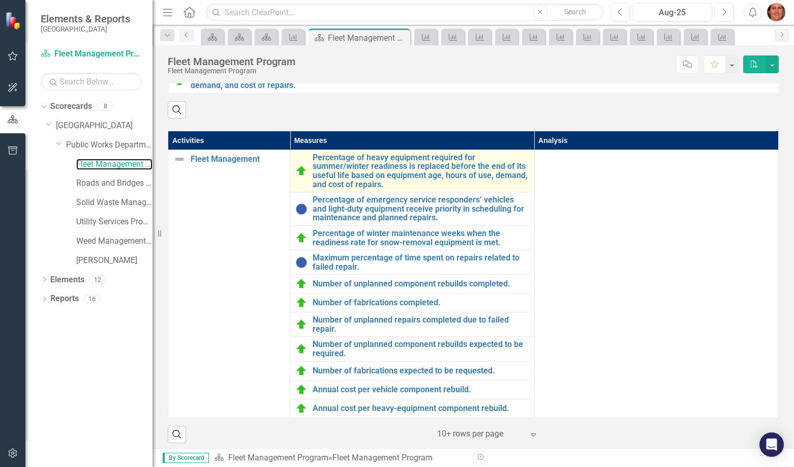
scroll to position [192, 0]
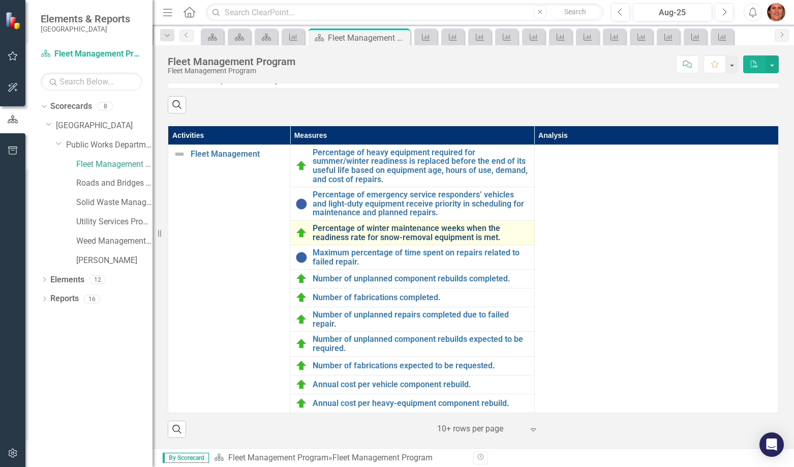
click at [360, 231] on link "Percentage of winter maintenance weeks when the readiness rate for snow-removal…" at bounding box center [421, 233] width 216 height 18
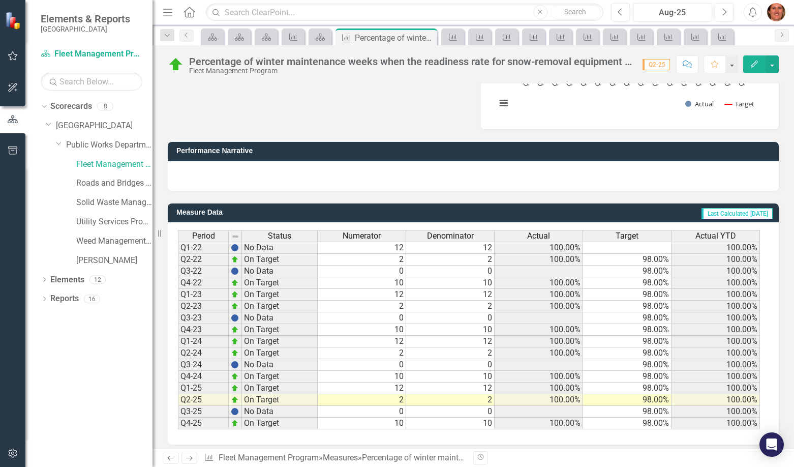
scroll to position [219, 0]
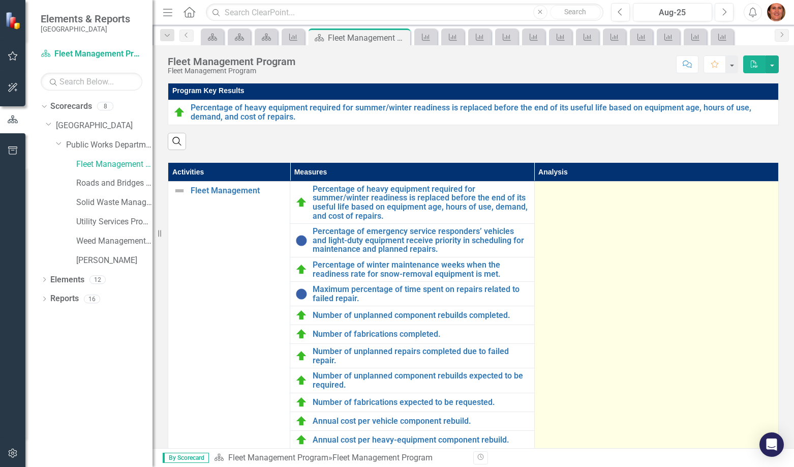
scroll to position [192, 0]
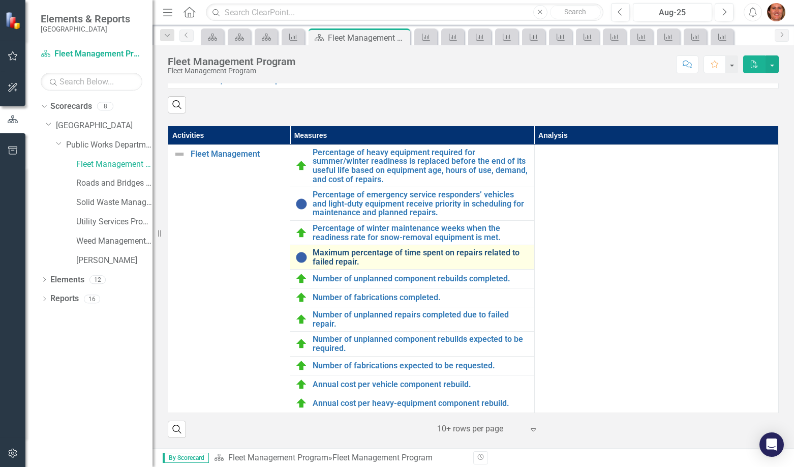
click at [325, 256] on link "Maximum percentage of time spent on repairs related to failed repair." at bounding box center [421, 257] width 216 height 18
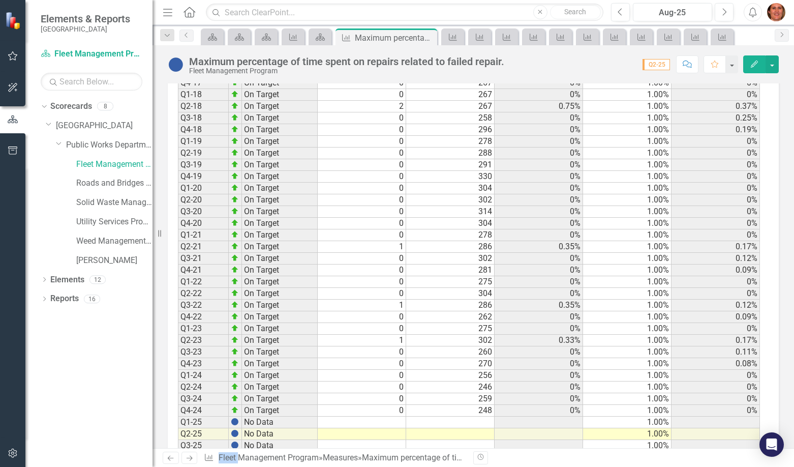
scroll to position [726, 0]
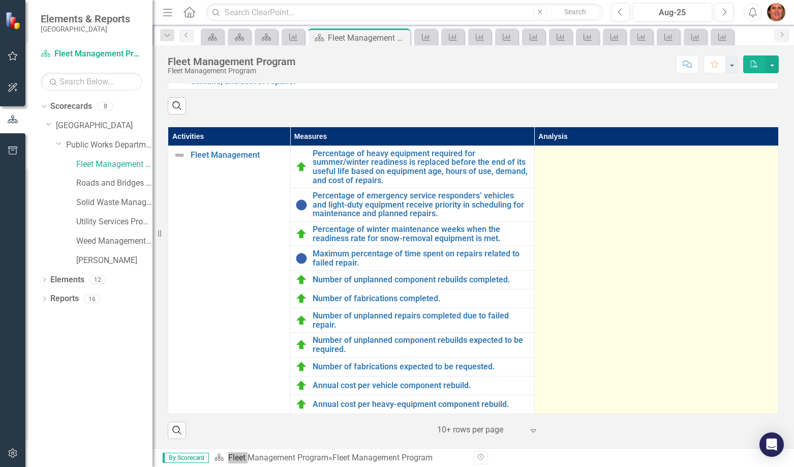
scroll to position [192, 0]
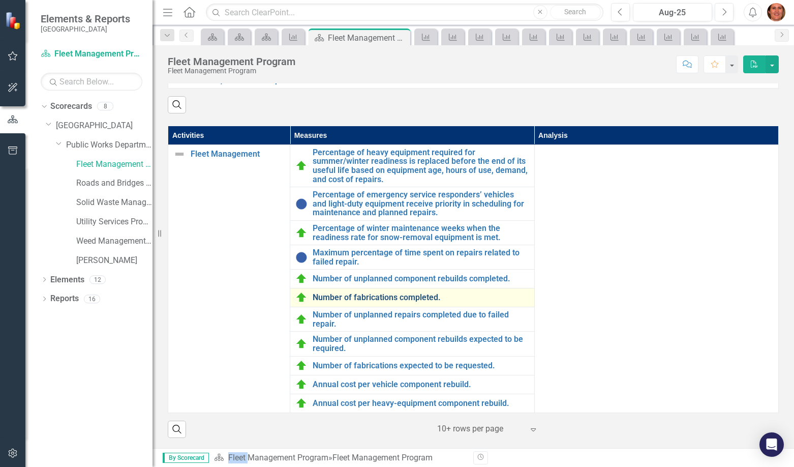
click at [391, 298] on link "Number of fabrications completed." at bounding box center [421, 297] width 216 height 9
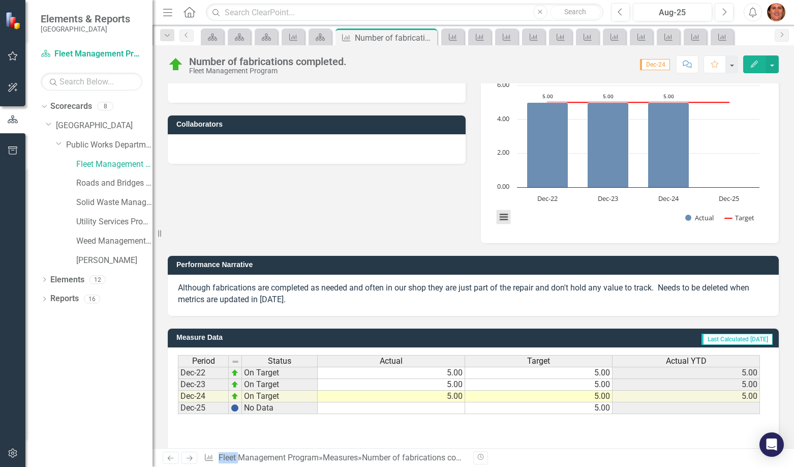
scroll to position [125, 0]
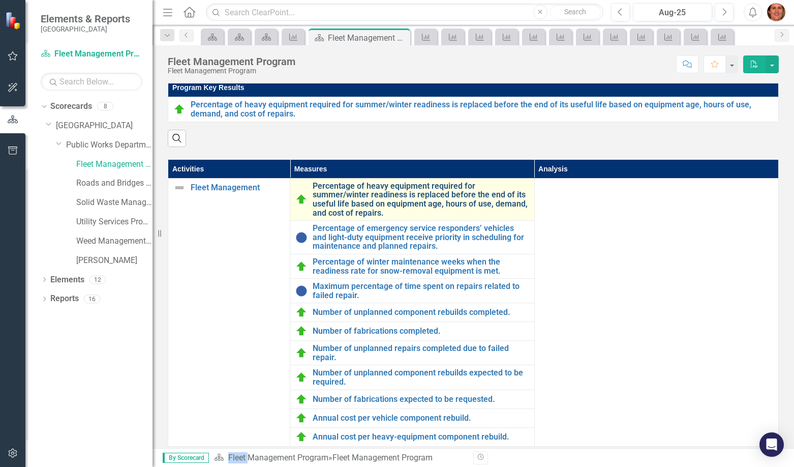
scroll to position [153, 0]
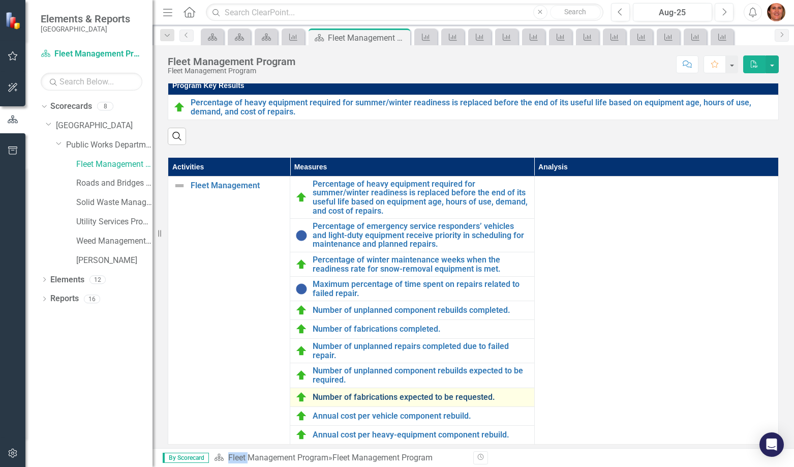
click at [391, 402] on link "Number of fabrications expected to be requested." at bounding box center [421, 397] width 216 height 9
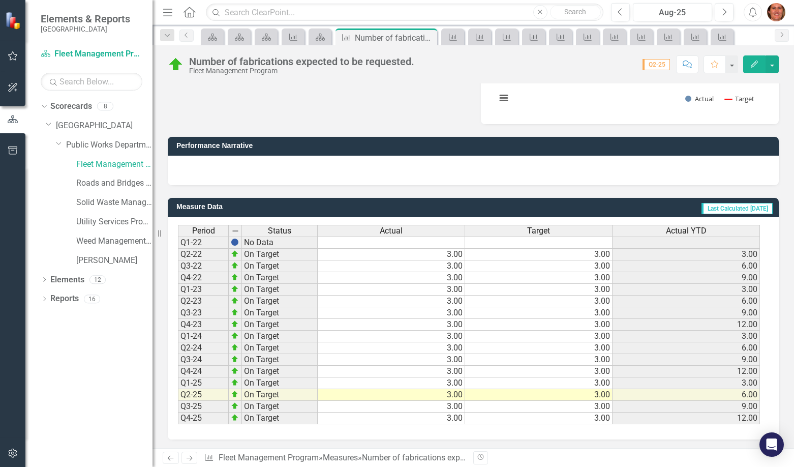
scroll to position [212, 0]
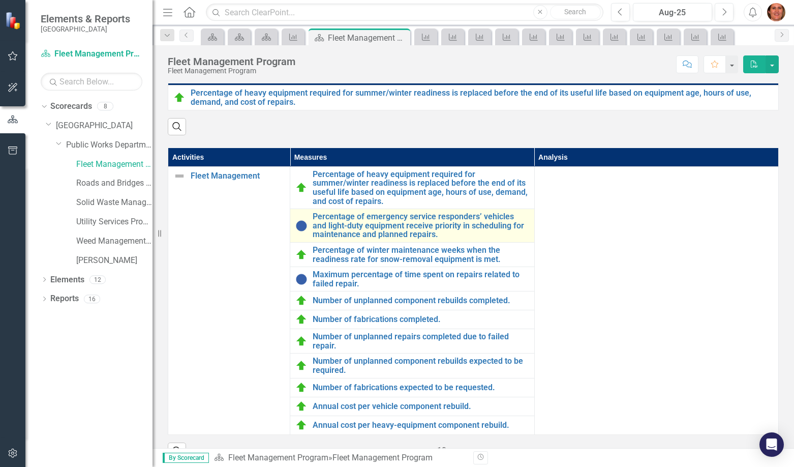
scroll to position [192, 0]
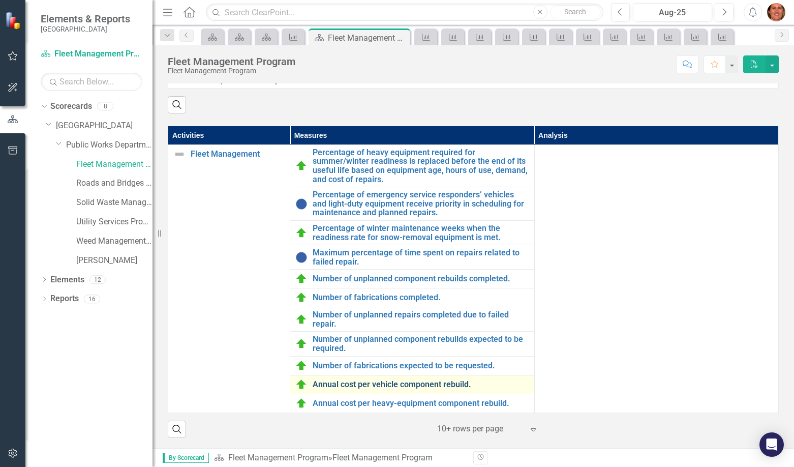
click at [378, 384] on link "Annual cost per vehicle component rebuild." at bounding box center [421, 384] width 216 height 9
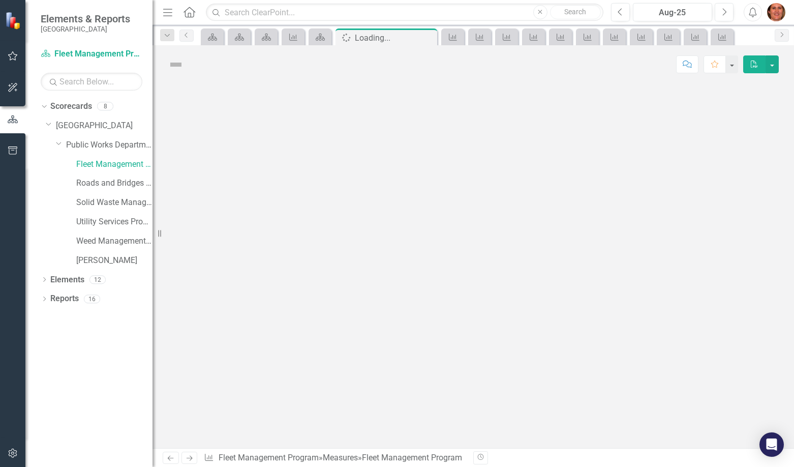
click at [378, 384] on div at bounding box center [474, 265] width 642 height 365
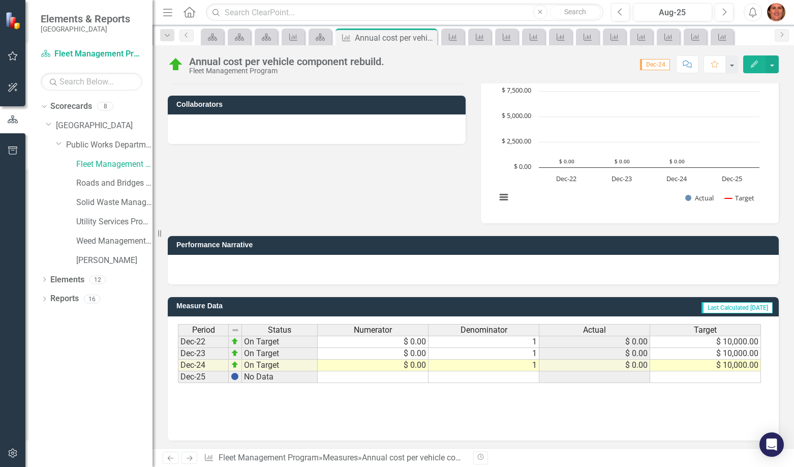
scroll to position [113, 0]
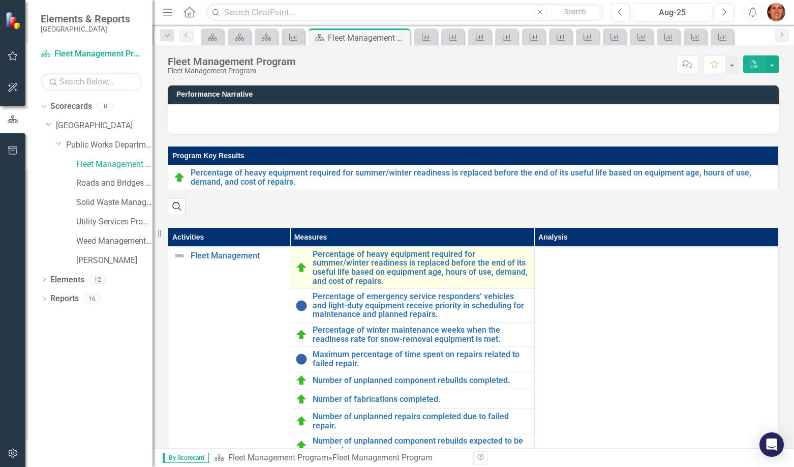
scroll to position [192, 0]
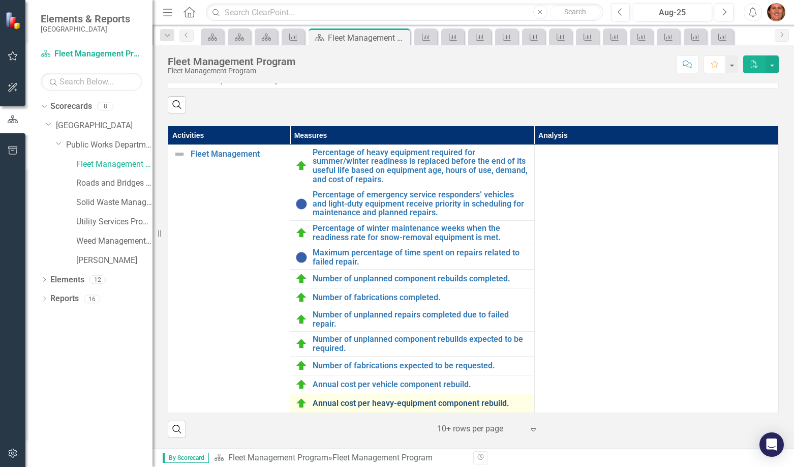
click at [341, 401] on link "Annual cost per heavy-equipment component rebuild." at bounding box center [421, 403] width 216 height 9
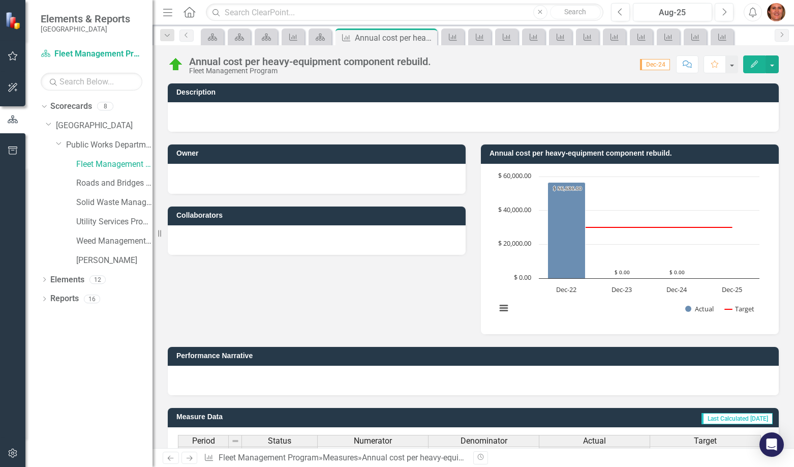
scroll to position [113, 0]
